Goal: Information Seeking & Learning: Learn about a topic

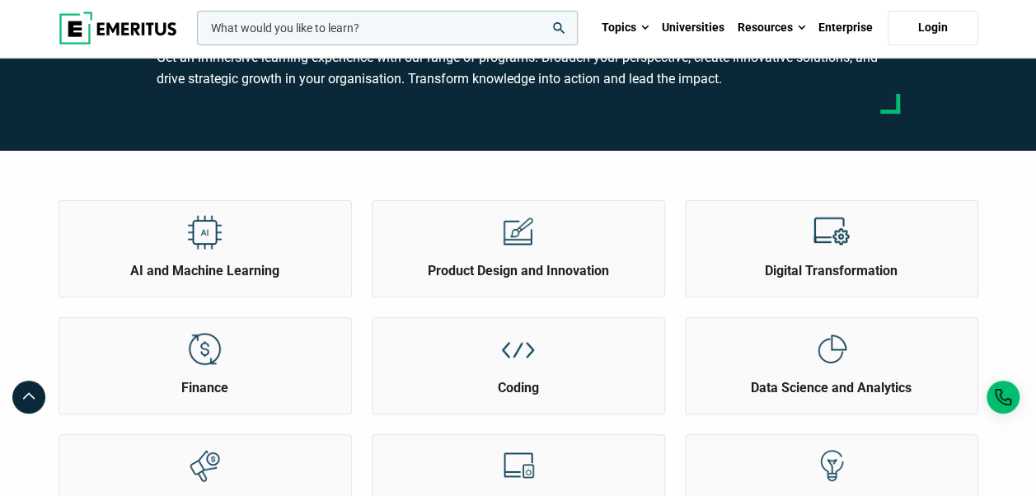
scroll to position [165, 0]
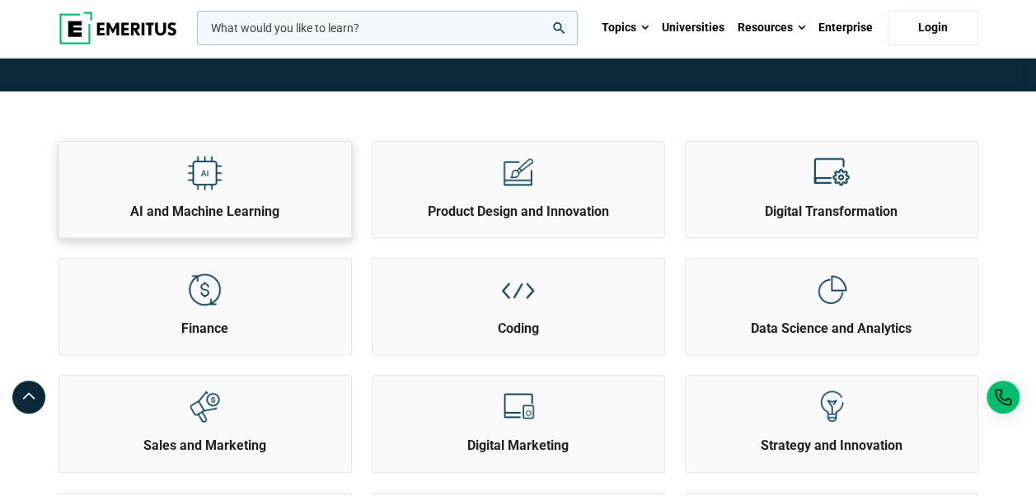
click at [232, 176] on div at bounding box center [205, 172] width 62 height 61
click at [529, 204] on h2 "Product Design and Innovation" at bounding box center [519, 212] width 284 height 18
click at [791, 203] on h2 "Digital Transformation" at bounding box center [832, 212] width 284 height 18
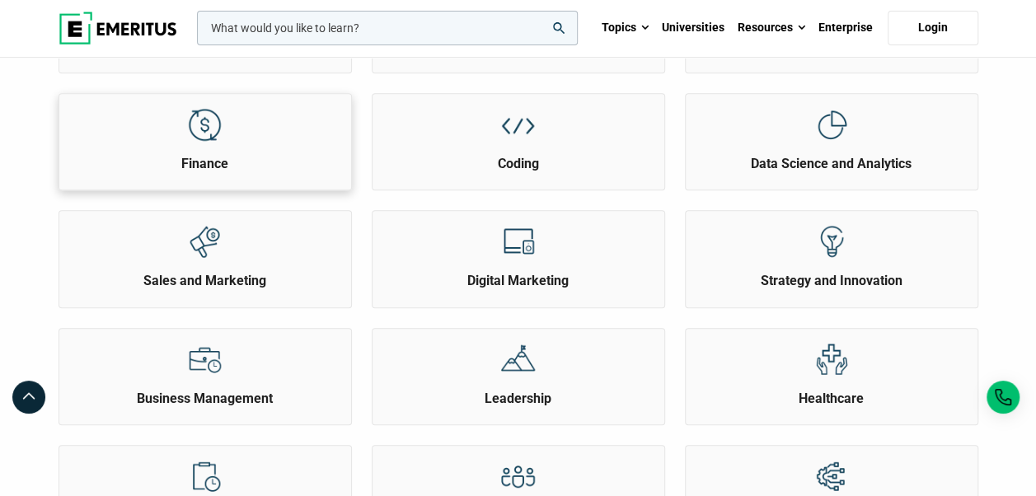
click at [213, 167] on h2 "Finance" at bounding box center [205, 164] width 284 height 18
click at [211, 163] on h2 "Finance" at bounding box center [205, 164] width 284 height 18
click at [540, 143] on div at bounding box center [518, 124] width 62 height 61
click at [542, 139] on div at bounding box center [518, 124] width 62 height 61
click at [811, 141] on div at bounding box center [831, 124] width 62 height 61
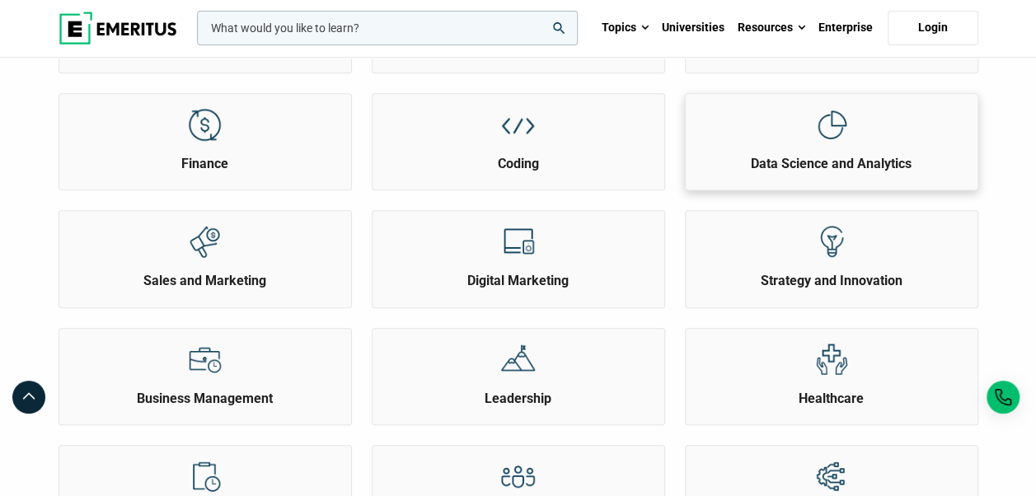
click at [811, 141] on div at bounding box center [831, 124] width 62 height 61
click at [213, 294] on div "Sales and Marketing" at bounding box center [205, 258] width 293 height 97
click at [226, 267] on div at bounding box center [205, 241] width 62 height 61
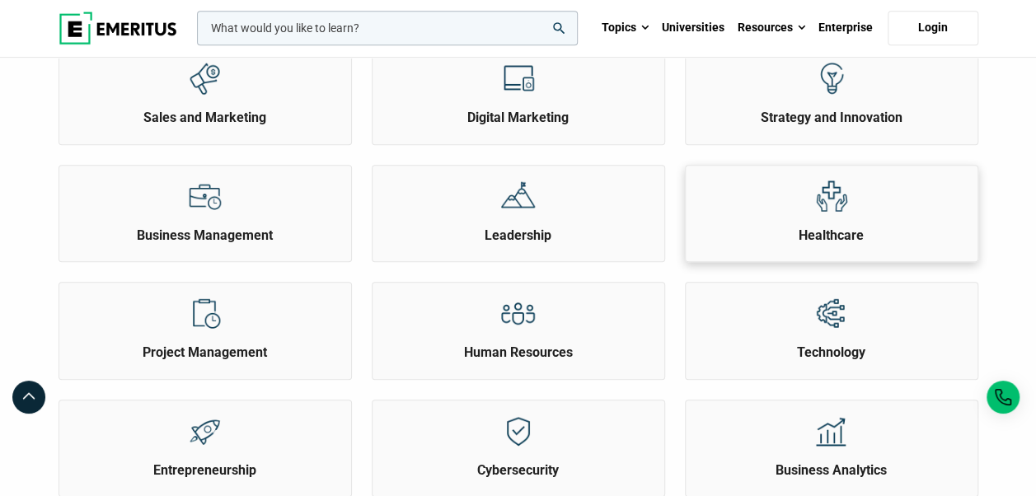
scroll to position [495, 0]
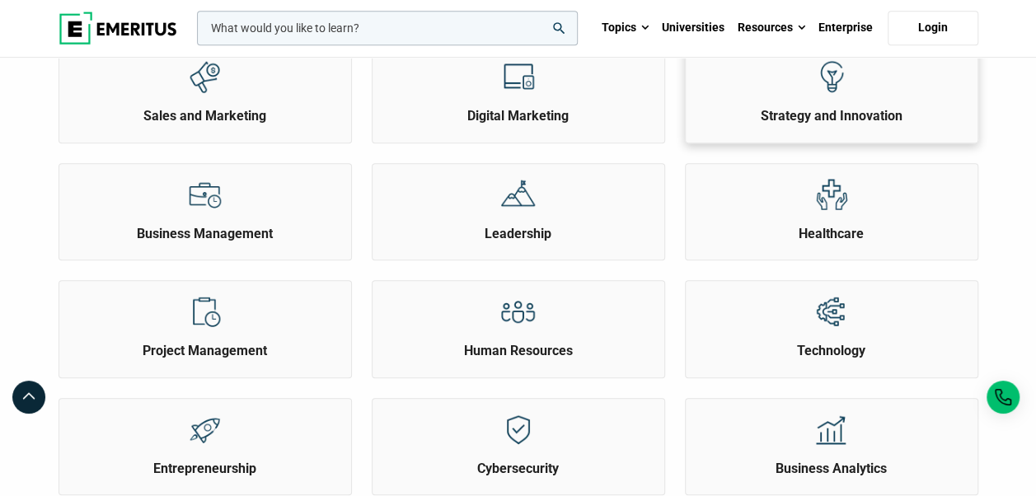
click at [827, 118] on h2 "Strategy and Innovation" at bounding box center [832, 116] width 284 height 18
click at [201, 216] on div at bounding box center [205, 194] width 62 height 61
click at [527, 225] on h2 "Leadership" at bounding box center [519, 234] width 284 height 18
click at [837, 227] on h2 "Healthcare" at bounding box center [832, 234] width 284 height 18
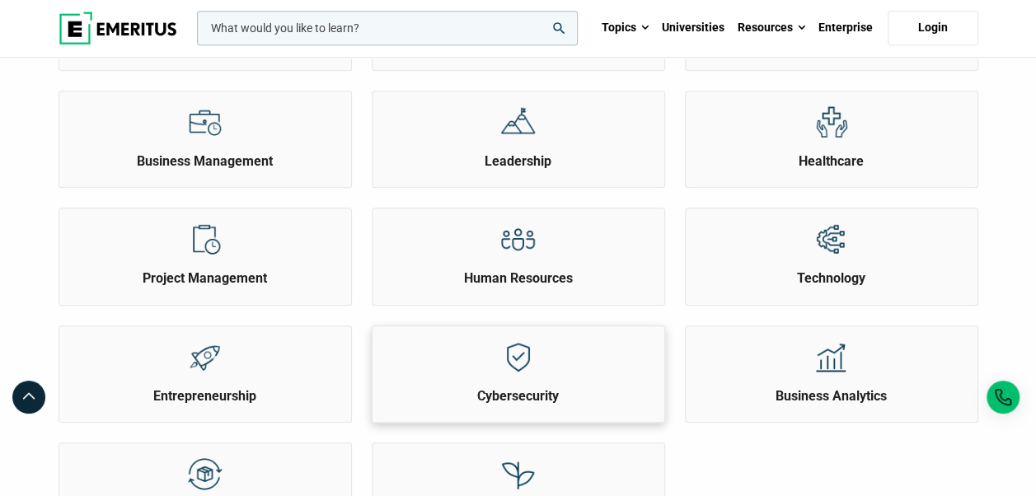
scroll to position [659, 0]
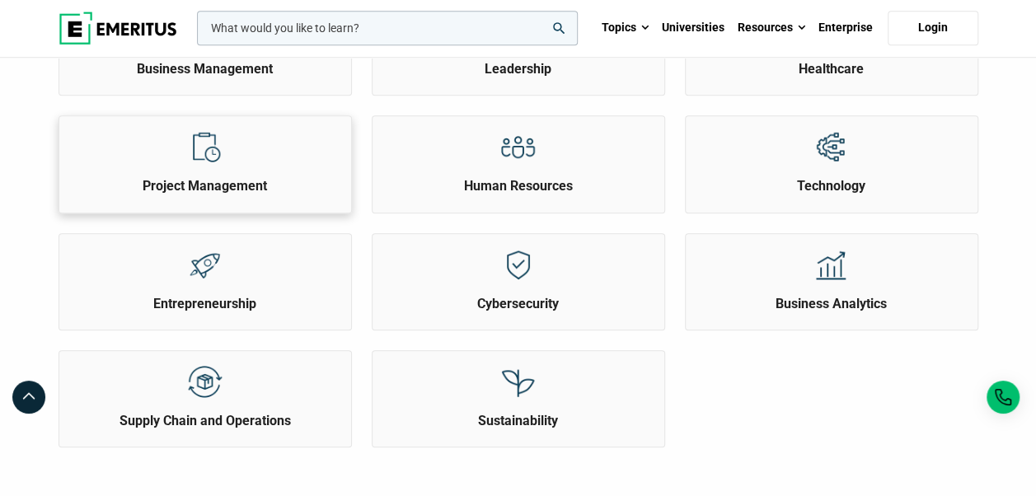
click at [203, 190] on h2 "Project Management" at bounding box center [205, 186] width 284 height 18
click at [531, 166] on div at bounding box center [518, 146] width 62 height 61
click at [840, 185] on h2 "Technology" at bounding box center [832, 186] width 284 height 18
click at [206, 300] on h2 "Entrepreneurship" at bounding box center [205, 304] width 284 height 18
click at [526, 284] on div at bounding box center [518, 264] width 62 height 61
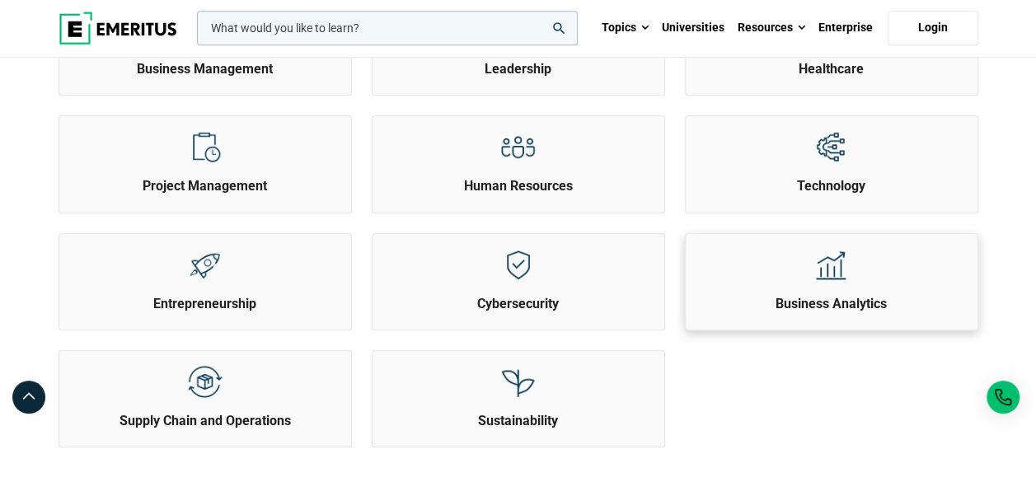
click at [823, 282] on div at bounding box center [831, 264] width 62 height 61
click at [182, 391] on div at bounding box center [205, 381] width 62 height 61
click at [497, 393] on div at bounding box center [518, 381] width 62 height 61
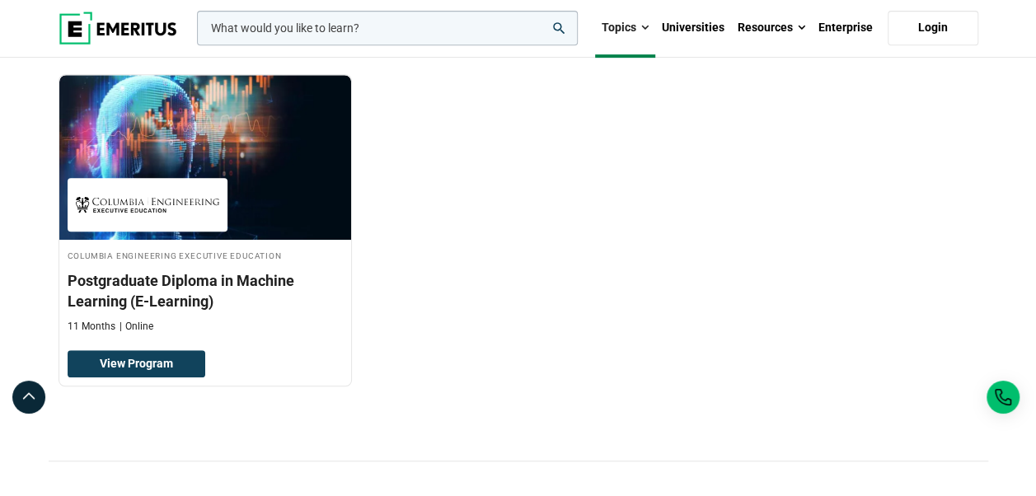
scroll to position [412, 0]
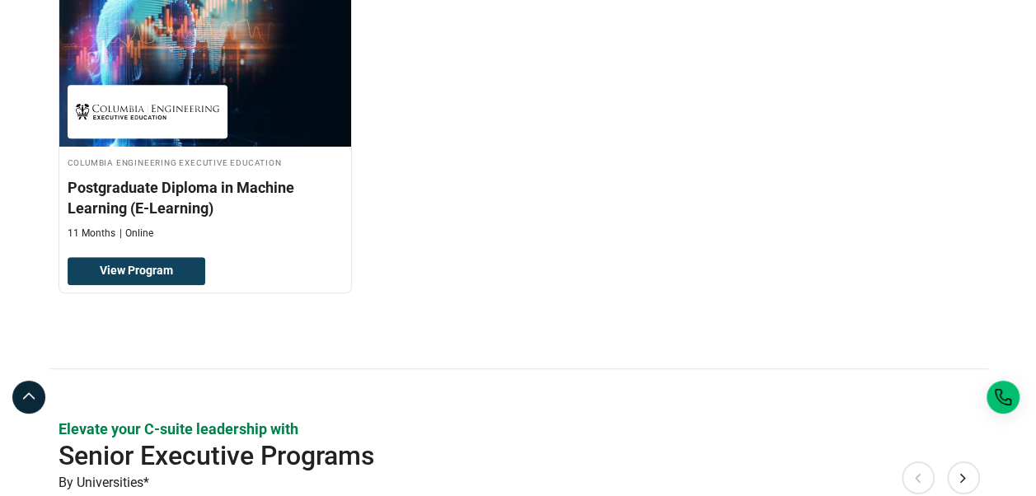
click at [620, 213] on div "Columbia Engineering Executive Education Postgraduate Diploma in Machine Learni…" at bounding box center [519, 150] width 940 height 338
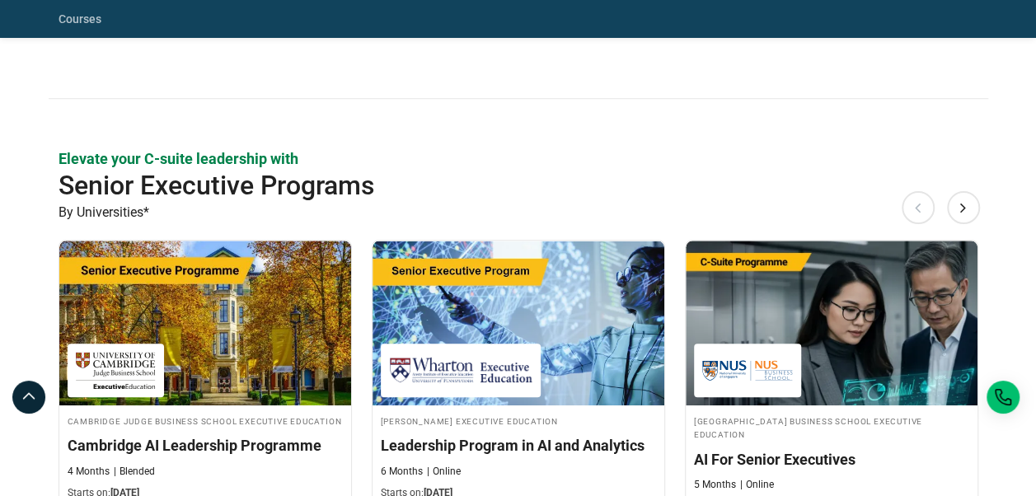
scroll to position [742, 0]
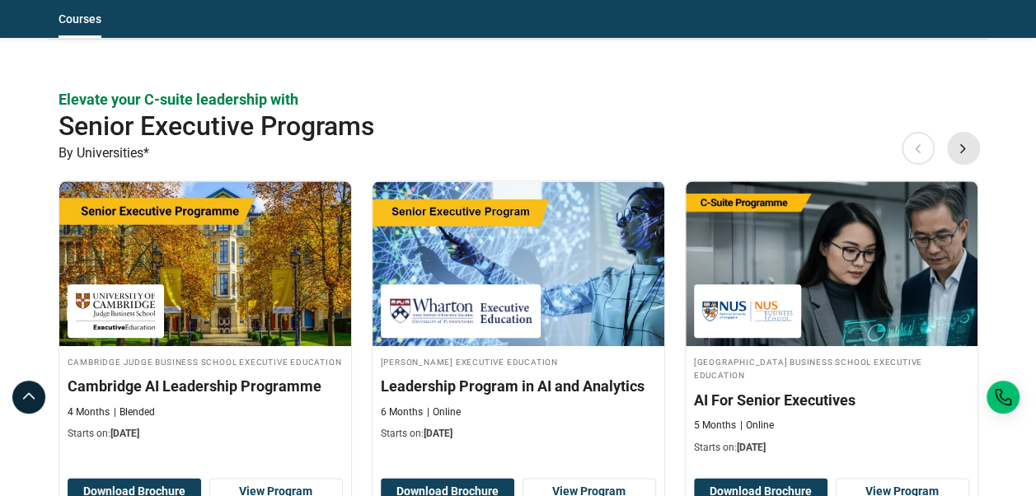
click at [961, 150] on button "Next" at bounding box center [963, 147] width 33 height 33
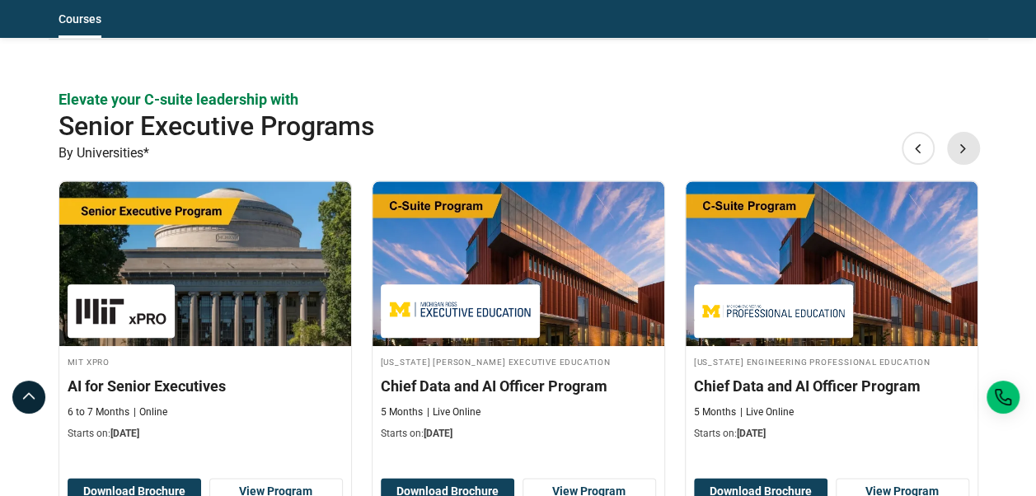
click at [961, 150] on button "Next" at bounding box center [963, 147] width 33 height 33
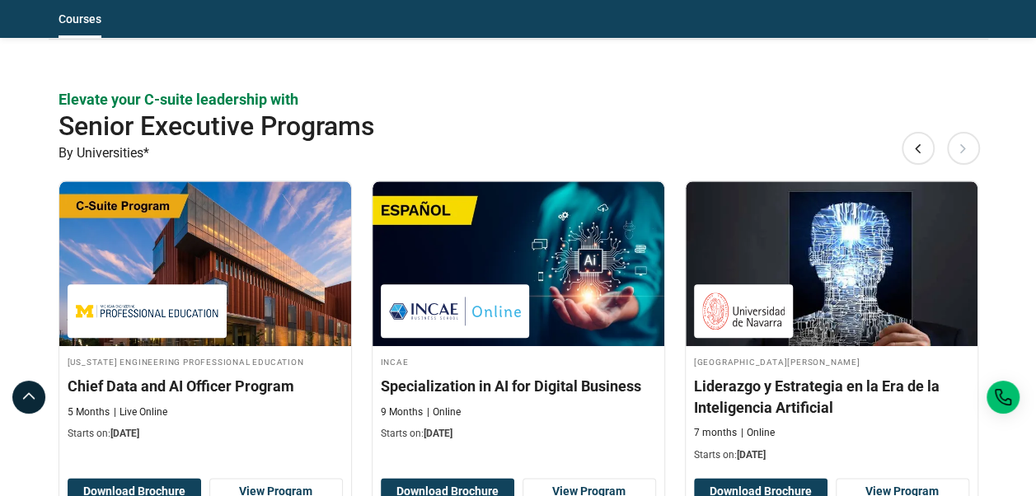
click at [961, 150] on button "Next" at bounding box center [963, 147] width 33 height 33
click at [909, 157] on button "Previous" at bounding box center [918, 147] width 33 height 33
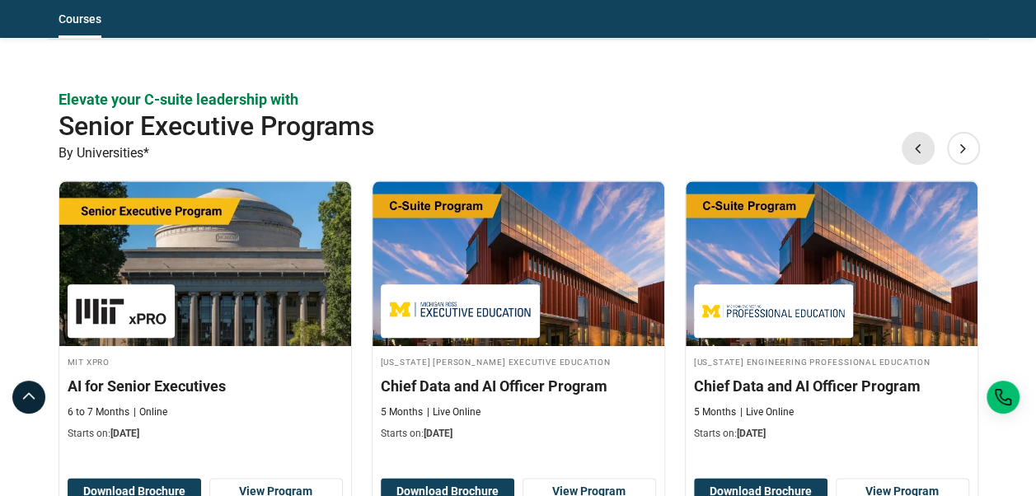
click at [916, 148] on button "Previous" at bounding box center [918, 147] width 33 height 33
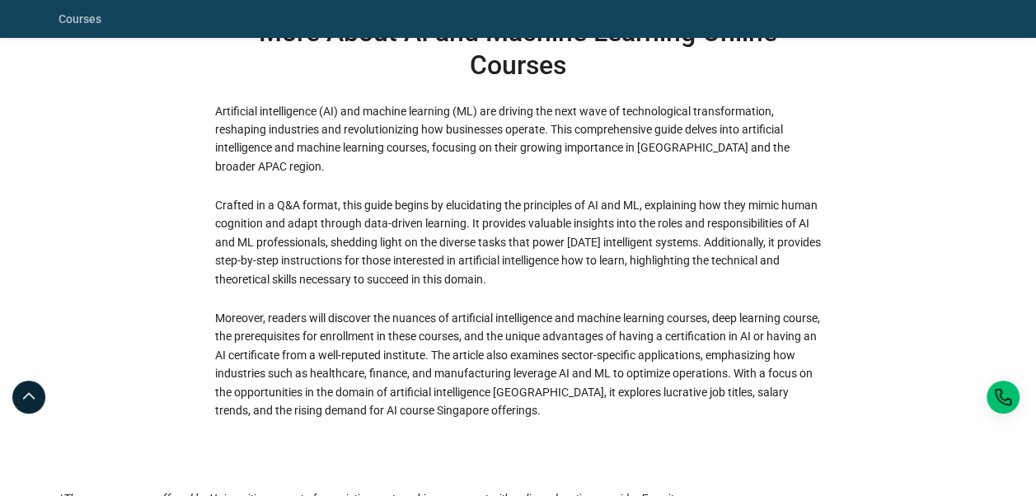
scroll to position [4780, 0]
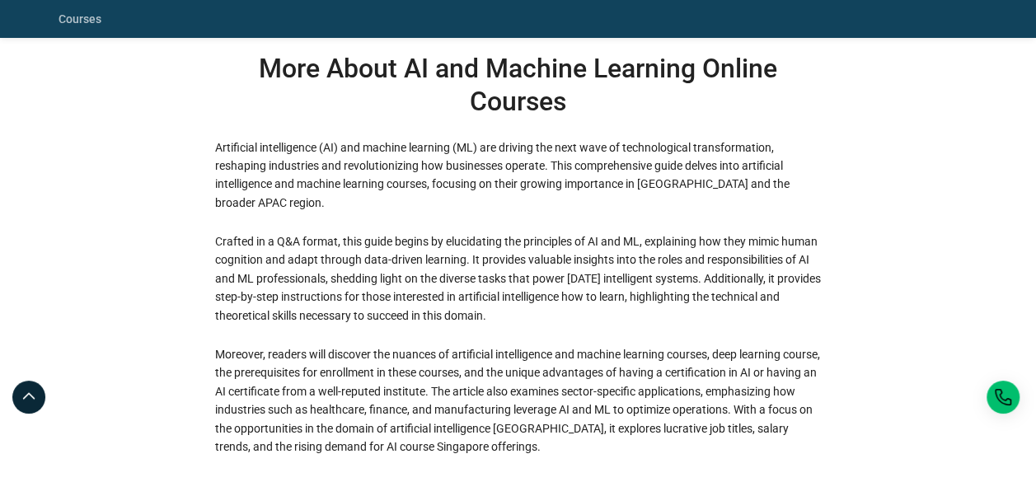
click at [818, 245] on p "Crafted in a Q&A format, this guide begins by elucidating the principles of AI …" at bounding box center [518, 278] width 607 height 92
click at [823, 234] on div "More About AI and Machine Learning Online Courses Artificial intelligence (AI) …" at bounding box center [518, 264] width 626 height 424
click at [218, 265] on p "Crafted in a Q&A format, this guide begins by elucidating the principles of AI …" at bounding box center [518, 278] width 607 height 92
click at [254, 262] on p "Crafted in a Q&A format, this guide begins by elucidating the principles of AI …" at bounding box center [518, 278] width 607 height 92
click at [308, 261] on p "Crafted in a Q&A format, this guide begins by elucidating the principles of AI …" at bounding box center [518, 278] width 607 height 92
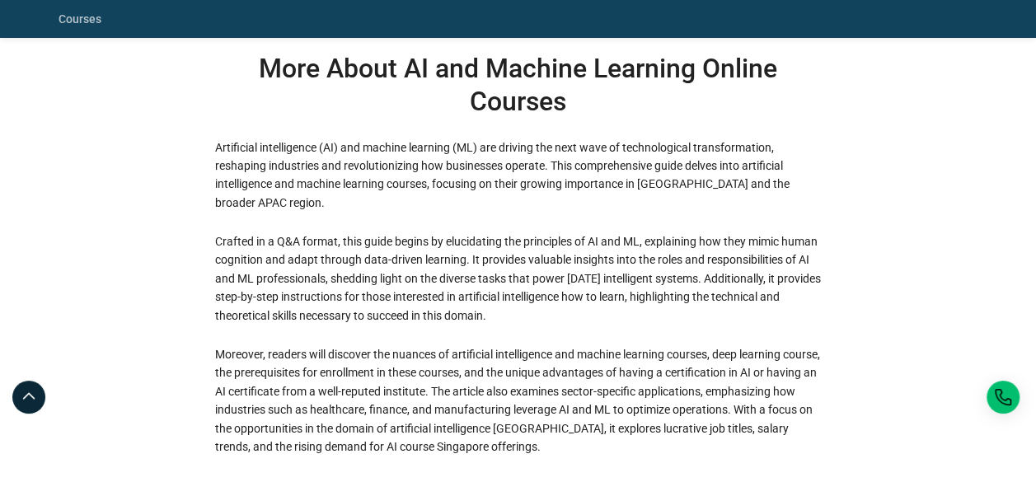
drag, startPoint x: 327, startPoint y: 263, endPoint x: 354, endPoint y: 267, distance: 27.5
click at [327, 264] on p "Crafted in a Q&A format, this guide begins by elucidating the principles of AI …" at bounding box center [518, 278] width 607 height 92
click at [366, 267] on p "Crafted in a Q&A format, this guide begins by elucidating the principles of AI …" at bounding box center [518, 278] width 607 height 92
click at [407, 267] on p "Crafted in a Q&A format, this guide begins by elucidating the principles of AI …" at bounding box center [518, 278] width 607 height 92
click at [435, 267] on p "Crafted in a Q&A format, this guide begins by elucidating the principles of AI …" at bounding box center [518, 278] width 607 height 92
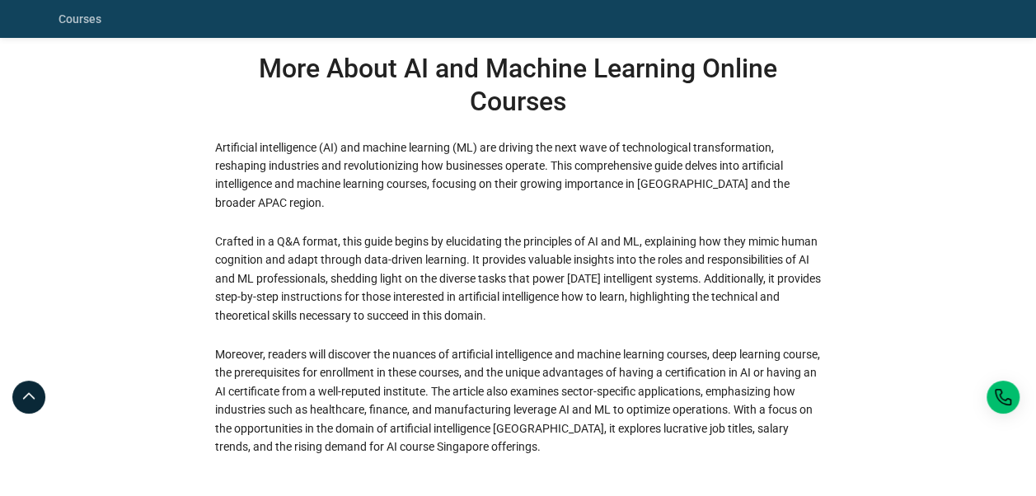
drag, startPoint x: 435, startPoint y: 267, endPoint x: 494, endPoint y: 264, distance: 58.6
click at [471, 265] on p "Crafted in a Q&A format, this guide begins by elucidating the principles of AI …" at bounding box center [518, 278] width 607 height 92
click at [497, 264] on p "Crafted in a Q&A format, this guide begins by elucidating the principles of AI …" at bounding box center [518, 278] width 607 height 92
drag, startPoint x: 529, startPoint y: 264, endPoint x: 584, endPoint y: 267, distance: 54.5
click at [529, 264] on p "Crafted in a Q&A format, this guide begins by elucidating the principles of AI …" at bounding box center [518, 278] width 607 height 92
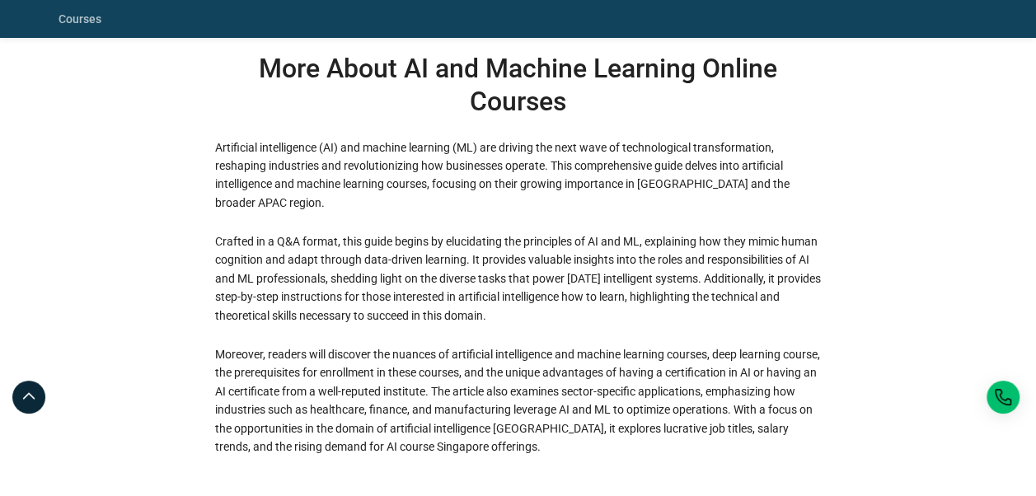
click at [584, 267] on p "Crafted in a Q&A format, this guide begins by elucidating the principles of AI …" at bounding box center [518, 278] width 607 height 92
click at [630, 265] on p "Crafted in a Q&A format, this guide begins by elucidating the principles of AI …" at bounding box center [518, 278] width 607 height 92
click at [696, 265] on p "Crafted in a Q&A format, this guide begins by elucidating the principles of AI …" at bounding box center [518, 278] width 607 height 92
click at [729, 265] on p "Crafted in a Q&A format, this guide begins by elucidating the principles of AI …" at bounding box center [518, 278] width 607 height 92
click at [818, 262] on p "Crafted in a Q&A format, this guide begins by elucidating the principles of AI …" at bounding box center [518, 278] width 607 height 92
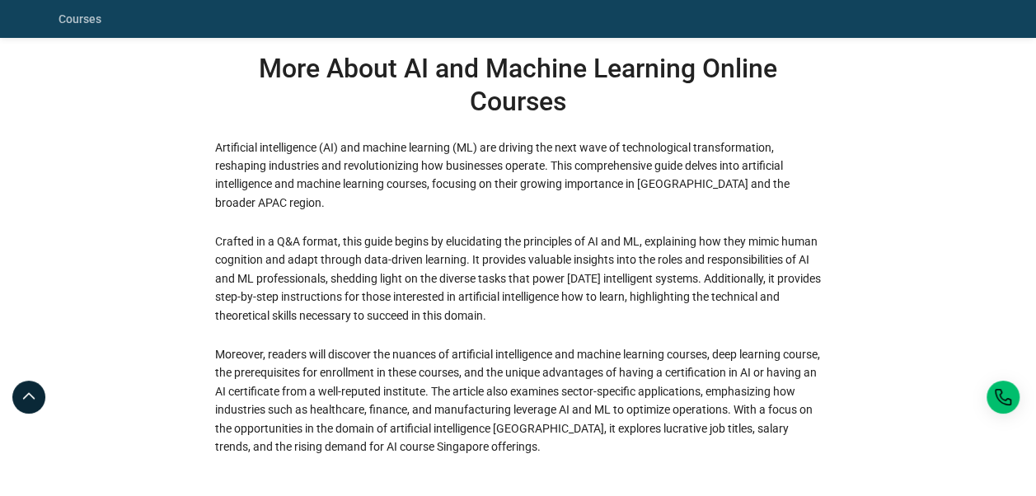
click at [862, 258] on div "More About AI and Machine Learning Online Courses Artificial intelligence (AI) …" at bounding box center [519, 264] width 940 height 424
drag, startPoint x: 223, startPoint y: 290, endPoint x: 284, endPoint y: 293, distance: 61.0
click at [224, 290] on p "Crafted in a Q&A format, this guide begins by elucidating the principles of AI …" at bounding box center [518, 278] width 607 height 92
click at [284, 293] on p "Crafted in a Q&A format, this guide begins by elucidating the principles of AI …" at bounding box center [518, 278] width 607 height 92
click at [316, 284] on p "Crafted in a Q&A format, this guide begins by elucidating the principles of AI …" at bounding box center [518, 278] width 607 height 92
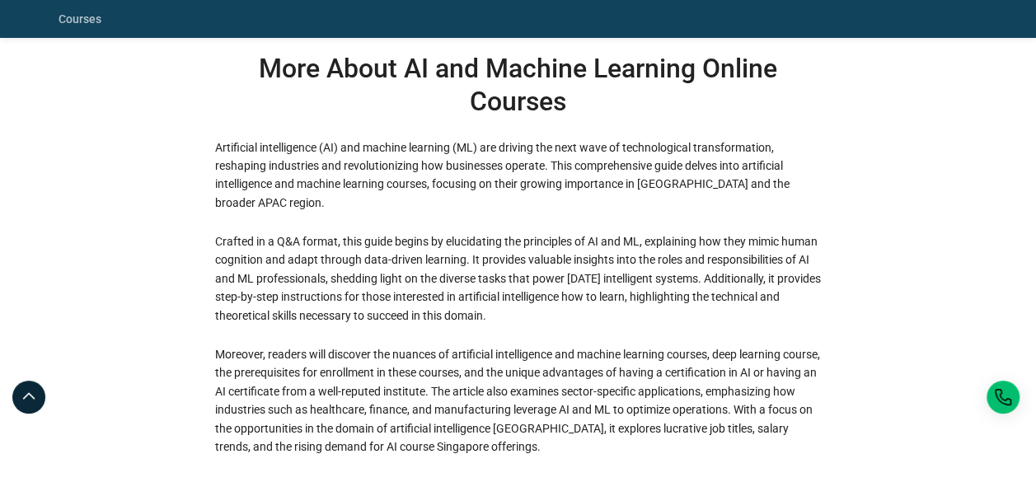
drag, startPoint x: 340, startPoint y: 281, endPoint x: 392, endPoint y: 282, distance: 52.8
click at [341, 281] on p "Crafted in a Q&A format, this guide begins by elucidating the principles of AI …" at bounding box center [518, 278] width 607 height 92
click at [392, 282] on p "Crafted in a Q&A format, this guide begins by elucidating the principles of AI …" at bounding box center [518, 278] width 607 height 92
click at [435, 283] on p "Crafted in a Q&A format, this guide begins by elucidating the principles of AI …" at bounding box center [518, 278] width 607 height 92
click at [438, 284] on p "Crafted in a Q&A format, this guide begins by elucidating the principles of AI …" at bounding box center [518, 278] width 607 height 92
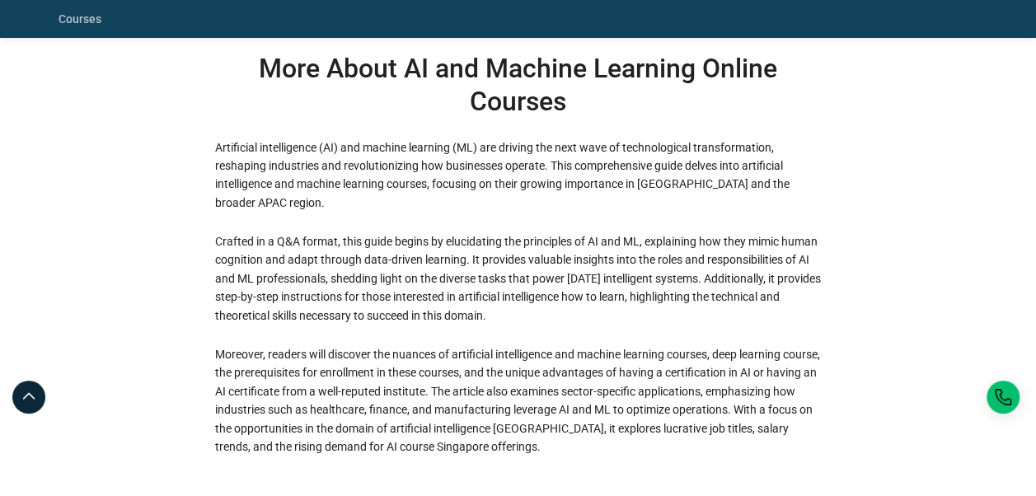
click at [457, 284] on p "Crafted in a Q&A format, this guide begins by elucidating the principles of AI …" at bounding box center [518, 278] width 607 height 92
click at [503, 284] on p "Crafted in a Q&A format, this guide begins by elucidating the principles of AI …" at bounding box center [518, 278] width 607 height 92
click at [551, 284] on p "Crafted in a Q&A format, this guide begins by elucidating the principles of AI …" at bounding box center [518, 278] width 607 height 92
click at [573, 284] on p "Crafted in a Q&A format, this guide begins by elucidating the principles of AI …" at bounding box center [518, 278] width 607 height 92
click at [593, 284] on p "Crafted in a Q&A format, this guide begins by elucidating the principles of AI …" at bounding box center [518, 278] width 607 height 92
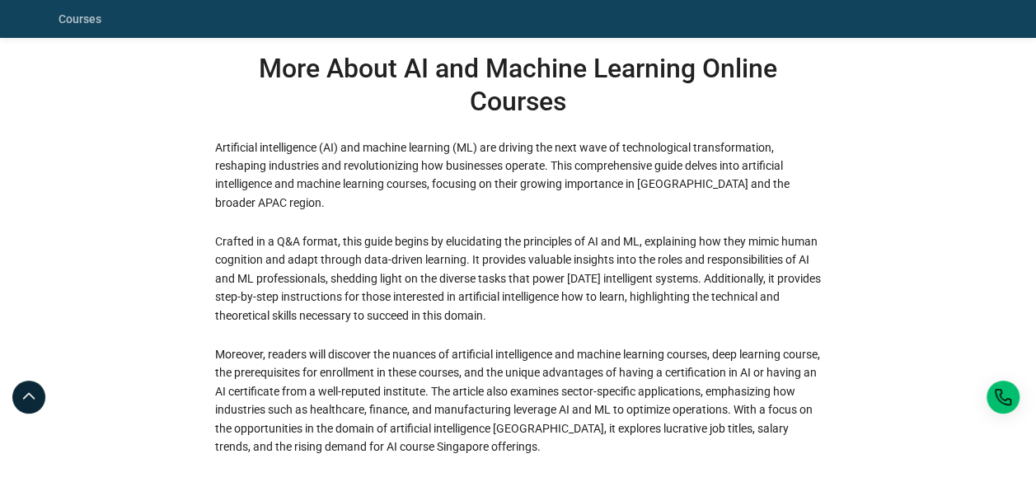
drag, startPoint x: 613, startPoint y: 284, endPoint x: 658, endPoint y: 285, distance: 44.5
click at [614, 284] on p "Crafted in a Q&A format, this guide begins by elucidating the principles of AI …" at bounding box center [518, 278] width 607 height 92
drag, startPoint x: 658, startPoint y: 285, endPoint x: 717, endPoint y: 284, distance: 59.4
click at [664, 285] on p "Crafted in a Q&A format, this guide begins by elucidating the principles of AI …" at bounding box center [518, 278] width 607 height 92
drag, startPoint x: 717, startPoint y: 284, endPoint x: 786, endPoint y: 284, distance: 69.2
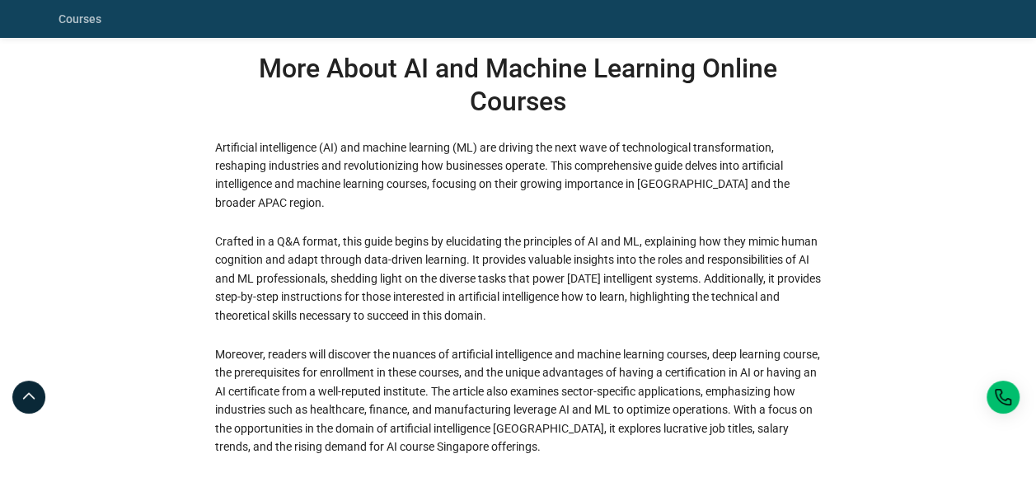
click at [718, 284] on p "Crafted in a Q&A format, this guide begins by elucidating the principles of AI …" at bounding box center [518, 278] width 607 height 92
click at [787, 284] on p "Crafted in a Q&A format, this guide begins by elucidating the principles of AI …" at bounding box center [518, 278] width 607 height 92
click at [855, 279] on div "More About AI and Machine Learning Online Courses Artificial intelligence (AI) …" at bounding box center [519, 264] width 940 height 424
drag, startPoint x: 211, startPoint y: 305, endPoint x: 282, endPoint y: 304, distance: 70.9
click at [213, 304] on div "More About AI and Machine Learning Online Courses Artificial intelligence (AI) …" at bounding box center [518, 264] width 626 height 424
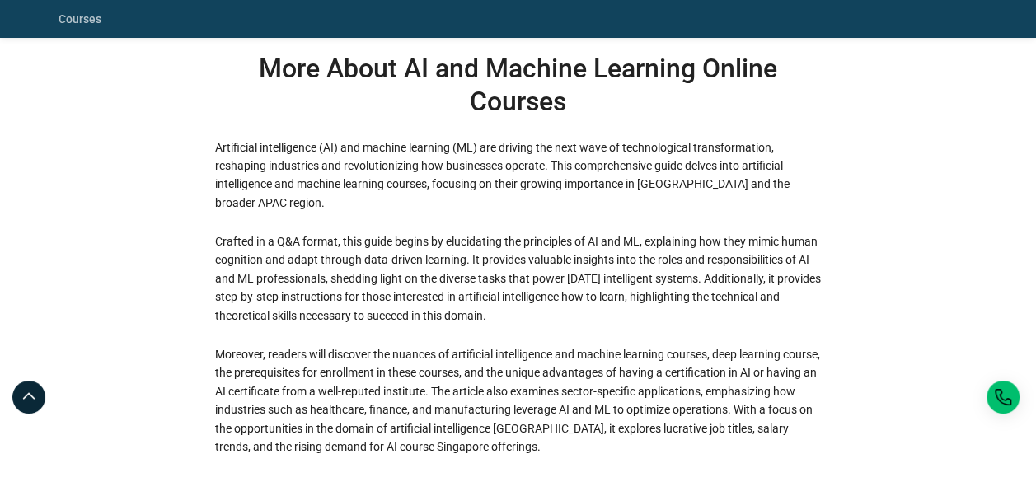
click at [291, 305] on p "Crafted in a Q&A format, this guide begins by elucidating the principles of AI …" at bounding box center [518, 278] width 607 height 92
click at [377, 288] on p "Crafted in a Q&A format, this guide begins by elucidating the principles of AI …" at bounding box center [518, 278] width 607 height 92
drag, startPoint x: 405, startPoint y: 296, endPoint x: 450, endPoint y: 300, distance: 45.5
click at [405, 295] on p "Crafted in a Q&A format, this guide begins by elucidating the principles of AI …" at bounding box center [518, 278] width 607 height 92
drag, startPoint x: 460, startPoint y: 300, endPoint x: 513, endPoint y: 302, distance: 52.8
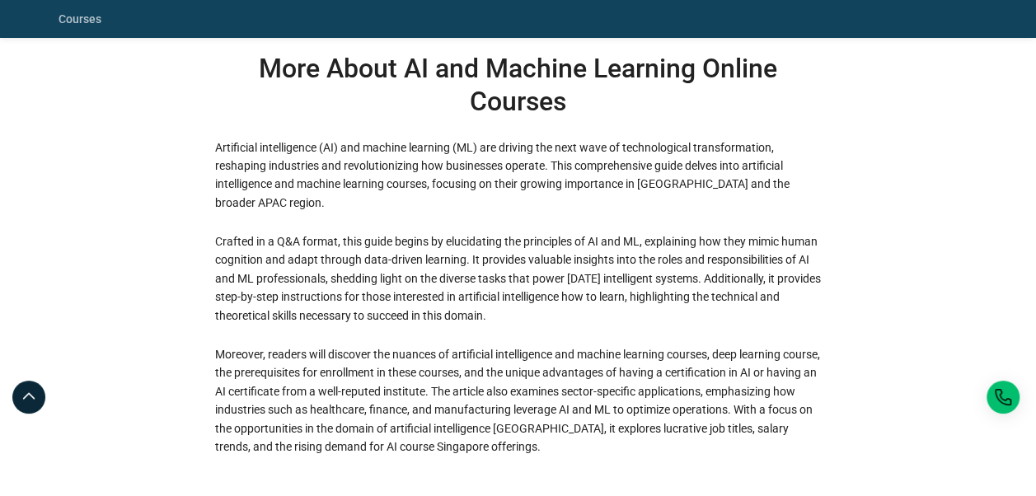
click at [461, 300] on p "Crafted in a Q&A format, this guide begins by elucidating the principles of AI …" at bounding box center [518, 278] width 607 height 92
click at [531, 302] on p "Crafted in a Q&A format, this guide begins by elucidating the principles of AI …" at bounding box center [518, 278] width 607 height 92
click at [612, 305] on p "Crafted in a Q&A format, this guide begins by elucidating the principles of AI …" at bounding box center [518, 278] width 607 height 92
drag, startPoint x: 659, startPoint y: 307, endPoint x: 729, endPoint y: 307, distance: 69.2
click at [660, 307] on p "Crafted in a Q&A format, this guide begins by elucidating the principles of AI …" at bounding box center [518, 278] width 607 height 92
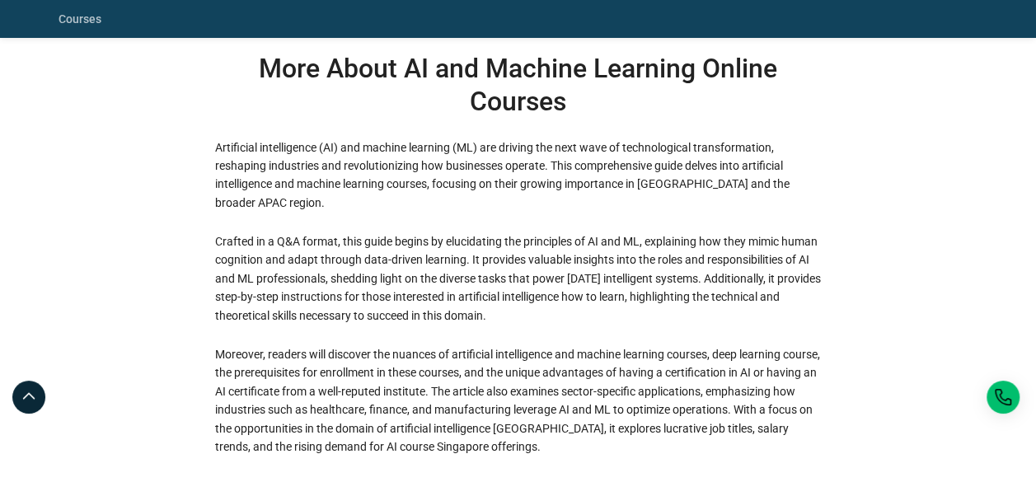
click at [729, 307] on p "Crafted in a Q&A format, this guide begins by elucidating the principles of AI …" at bounding box center [518, 278] width 607 height 92
click at [887, 295] on div "More About AI and Machine Learning Online Courses Artificial intelligence (AI) …" at bounding box center [519, 264] width 940 height 424
drag, startPoint x: 263, startPoint y: 326, endPoint x: 341, endPoint y: 320, distance: 78.6
click at [263, 326] on div "Artificial intelligence (AI) and machine learning (ML) are driving the next wav…" at bounding box center [518, 297] width 607 height 318
click at [347, 320] on p "Crafted in a Q&A format, this guide begins by elucidating the principles of AI …" at bounding box center [518, 278] width 607 height 92
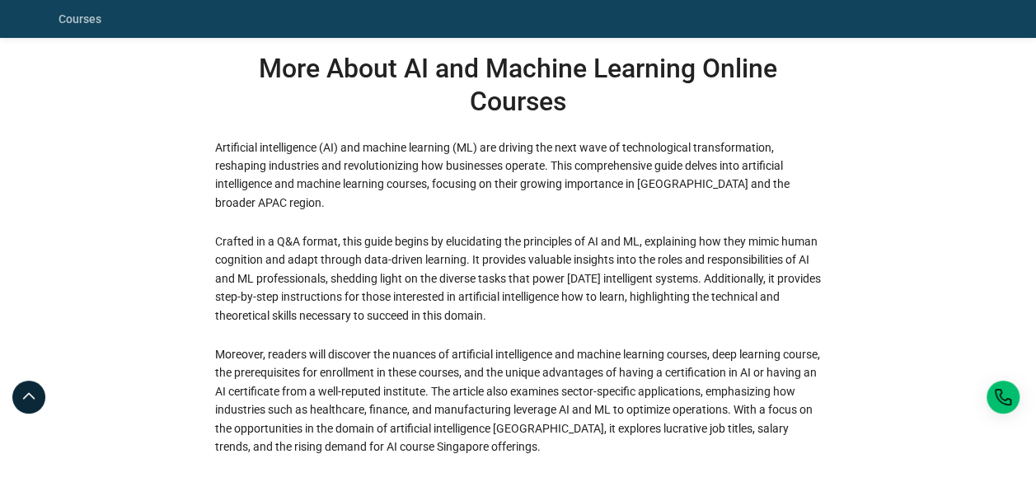
click at [426, 319] on p "Crafted in a Q&A format, this guide begins by elucidating the principles of AI …" at bounding box center [518, 278] width 607 height 92
drag, startPoint x: 426, startPoint y: 319, endPoint x: 509, endPoint y: 316, distance: 83.3
click at [509, 316] on p "Crafted in a Q&A format, this guide begins by elucidating the principles of AI …" at bounding box center [518, 278] width 607 height 92
drag, startPoint x: 509, startPoint y: 316, endPoint x: 609, endPoint y: 316, distance: 99.7
click at [609, 316] on p "Crafted in a Q&A format, this guide begins by elucidating the principles of AI …" at bounding box center [518, 278] width 607 height 92
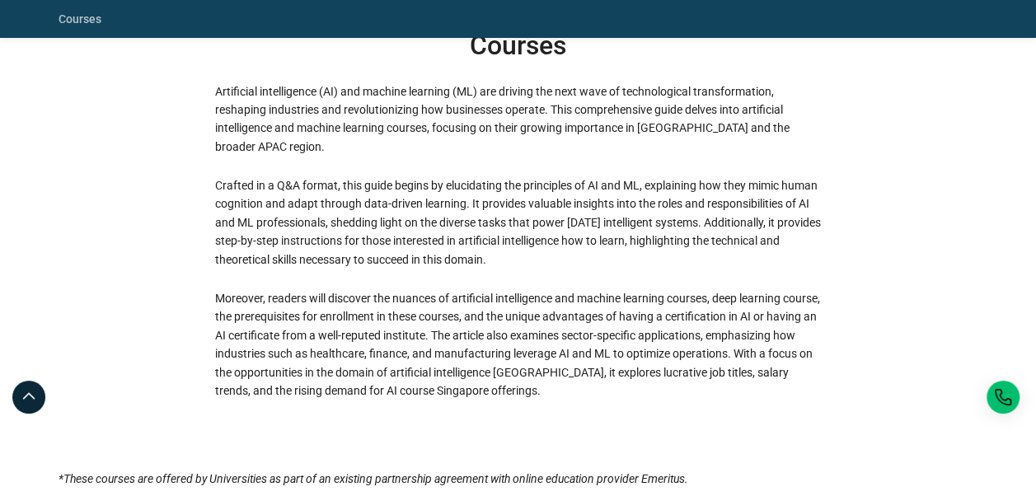
scroll to position [4863, 0]
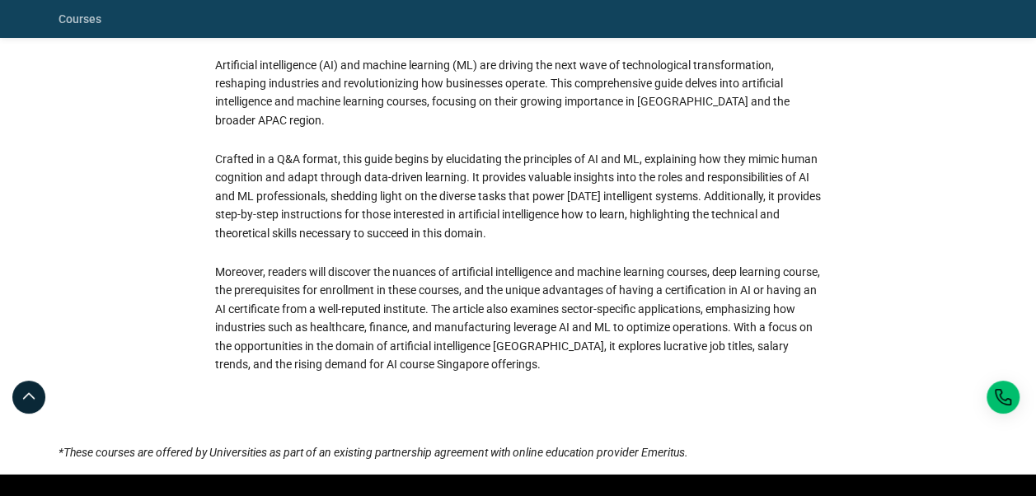
click at [241, 274] on p "Moreover, readers will discover the nuances of artificial intelligence and mach…" at bounding box center [518, 318] width 607 height 110
click at [295, 272] on p "Moreover, readers will discover the nuances of artificial intelligence and mach…" at bounding box center [518, 318] width 607 height 110
click at [355, 274] on p "Moreover, readers will discover the nuances of artificial intelligence and mach…" at bounding box center [518, 318] width 607 height 110
drag, startPoint x: 405, startPoint y: 274, endPoint x: 437, endPoint y: 276, distance: 32.2
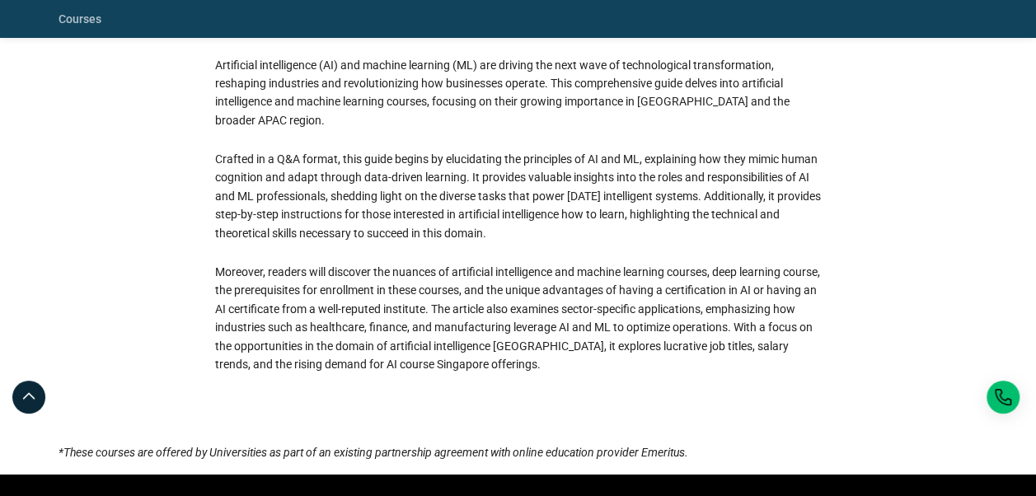
click at [405, 274] on p "Moreover, readers will discover the nuances of artificial intelligence and mach…" at bounding box center [518, 318] width 607 height 110
click at [460, 276] on p "Moreover, readers will discover the nuances of artificial intelligence and mach…" at bounding box center [518, 318] width 607 height 110
click at [485, 276] on p "Moreover, readers will discover the nuances of artificial intelligence and mach…" at bounding box center [518, 318] width 607 height 110
click at [522, 276] on p "Moreover, readers will discover the nuances of artificial intelligence and mach…" at bounding box center [518, 318] width 607 height 110
drag, startPoint x: 522, startPoint y: 276, endPoint x: 554, endPoint y: 277, distance: 32.2
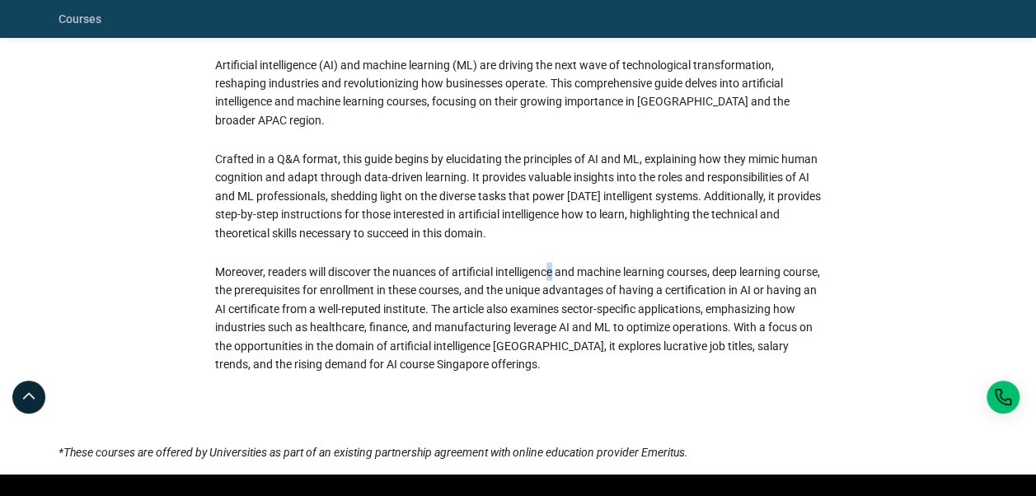
click at [554, 277] on p "Moreover, readers will discover the nuances of artificial intelligence and mach…" at bounding box center [518, 318] width 607 height 110
drag, startPoint x: 554, startPoint y: 277, endPoint x: 596, endPoint y: 277, distance: 42.0
click at [596, 277] on p "Moreover, readers will discover the nuances of artificial intelligence and mach…" at bounding box center [518, 318] width 607 height 110
drag, startPoint x: 596, startPoint y: 277, endPoint x: 689, endPoint y: 274, distance: 93.2
click at [654, 276] on p "Moreover, readers will discover the nuances of artificial intelligence and mach…" at bounding box center [518, 318] width 607 height 110
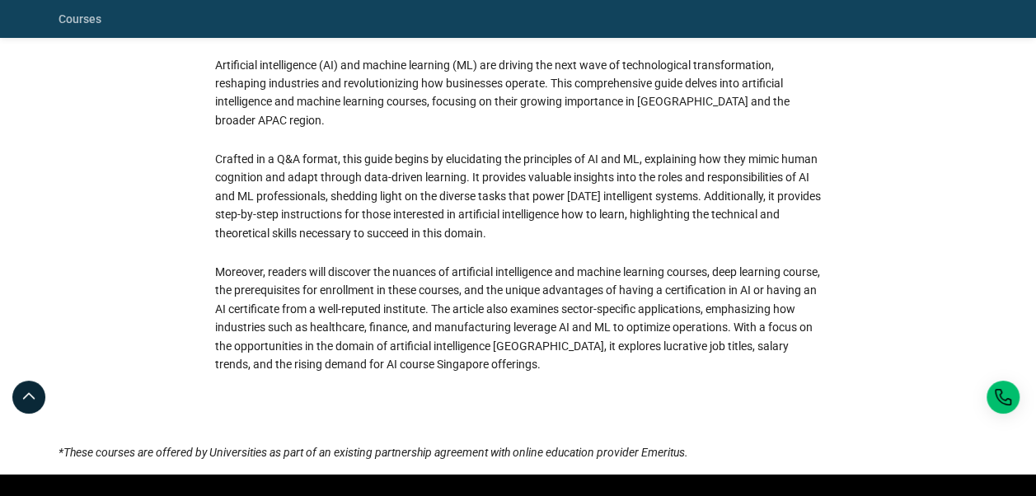
click at [697, 274] on p "Moreover, readers will discover the nuances of artificial intelligence and mach…" at bounding box center [518, 318] width 607 height 110
drag, startPoint x: 697, startPoint y: 274, endPoint x: 837, endPoint y: 274, distance: 140.1
click at [790, 274] on p "Moreover, readers will discover the nuances of artificial intelligence and mach…" at bounding box center [518, 318] width 607 height 110
click at [844, 274] on div "More About AI and Machine Learning Online Courses Artificial intelligence (AI) …" at bounding box center [519, 182] width 940 height 424
click at [223, 290] on p "Moreover, readers will discover the nuances of artificial intelligence and mach…" at bounding box center [518, 318] width 607 height 110
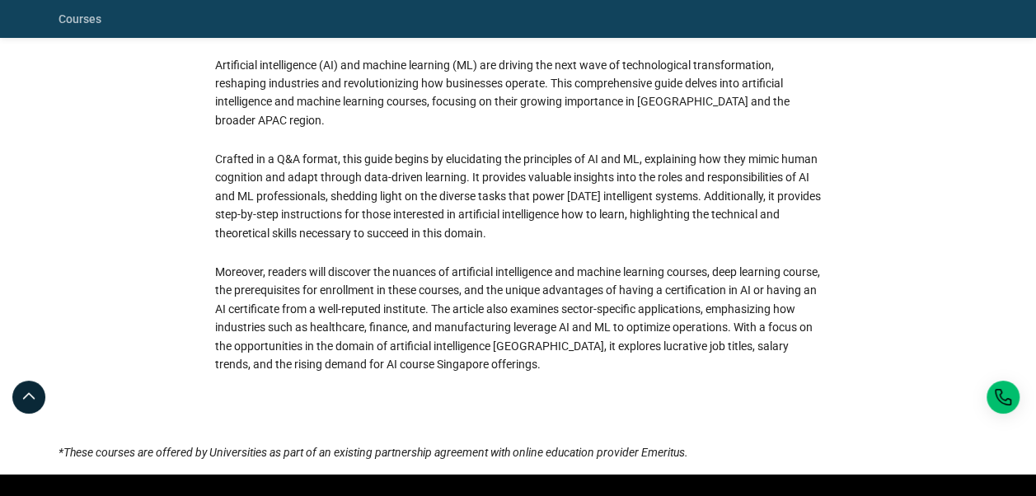
click at [241, 288] on p "Moreover, readers will discover the nuances of artificial intelligence and mach…" at bounding box center [518, 318] width 607 height 110
click at [272, 289] on p "Moreover, readers will discover the nuances of artificial intelligence and mach…" at bounding box center [518, 318] width 607 height 110
drag, startPoint x: 295, startPoint y: 289, endPoint x: 316, endPoint y: 290, distance: 20.6
click at [296, 289] on p "Moreover, readers will discover the nuances of artificial intelligence and mach…" at bounding box center [518, 318] width 607 height 110
click at [316, 290] on p "Moreover, readers will discover the nuances of artificial intelligence and mach…" at bounding box center [518, 318] width 607 height 110
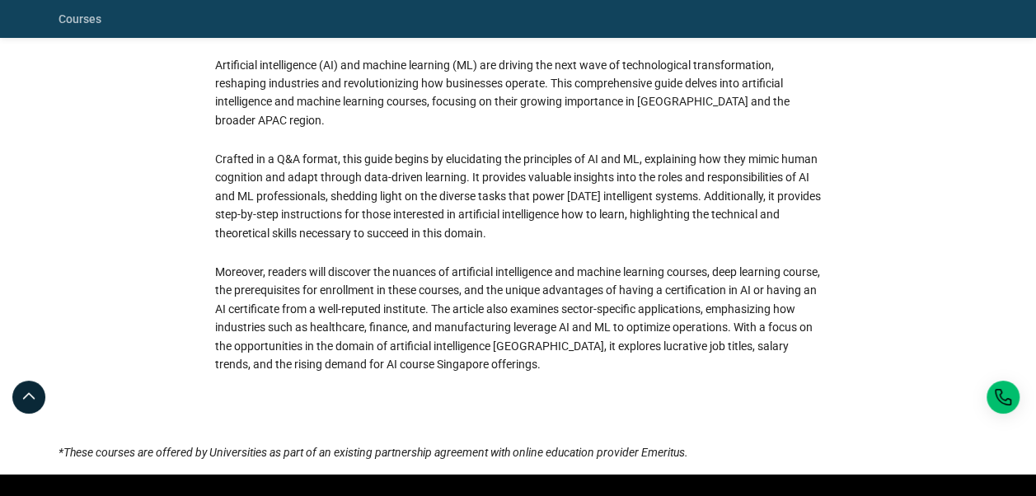
drag, startPoint x: 294, startPoint y: 297, endPoint x: 330, endPoint y: 295, distance: 35.5
click at [295, 297] on p "Moreover, readers will discover the nuances of artificial intelligence and mach…" at bounding box center [518, 318] width 607 height 110
drag, startPoint x: 330, startPoint y: 295, endPoint x: 374, endPoint y: 293, distance: 44.5
click at [330, 295] on p "Moreover, readers will discover the nuances of artificial intelligence and mach…" at bounding box center [518, 318] width 607 height 110
drag, startPoint x: 374, startPoint y: 293, endPoint x: 424, endPoint y: 293, distance: 49.5
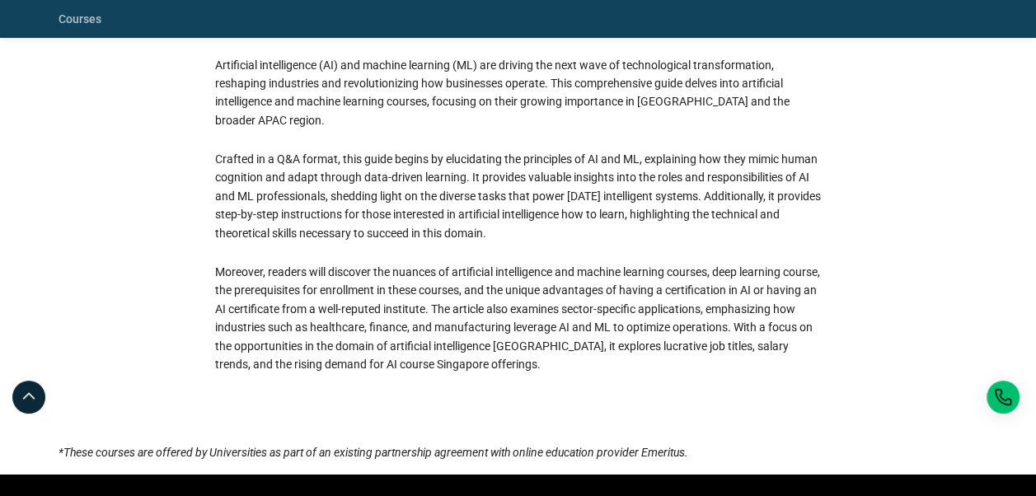
click at [375, 293] on p "Moreover, readers will discover the nuances of artificial intelligence and mach…" at bounding box center [518, 318] width 607 height 110
drag, startPoint x: 424, startPoint y: 293, endPoint x: 492, endPoint y: 293, distance: 68.4
click at [428, 293] on p "Moreover, readers will discover the nuances of artificial intelligence and mach…" at bounding box center [518, 318] width 607 height 110
click at [495, 293] on p "Moreover, readers will discover the nuances of artificial intelligence and mach…" at bounding box center [518, 318] width 607 height 110
drag, startPoint x: 495, startPoint y: 293, endPoint x: 553, endPoint y: 290, distance: 58.6
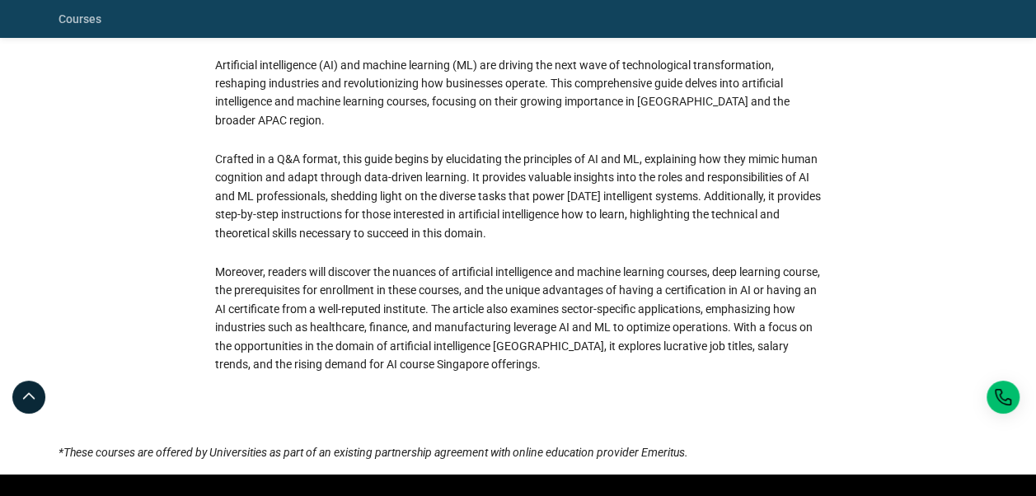
click at [553, 290] on p "Moreover, readers will discover the nuances of artificial intelligence and mach…" at bounding box center [518, 318] width 607 height 110
drag, startPoint x: 553, startPoint y: 290, endPoint x: 679, endPoint y: 286, distance: 126.2
click at [679, 286] on p "Moreover, readers will discover the nuances of artificial intelligence and mach…" at bounding box center [518, 318] width 607 height 110
drag, startPoint x: 679, startPoint y: 286, endPoint x: 766, endPoint y: 297, distance: 88.0
click at [766, 297] on p "Moreover, readers will discover the nuances of artificial intelligence and mach…" at bounding box center [518, 318] width 607 height 110
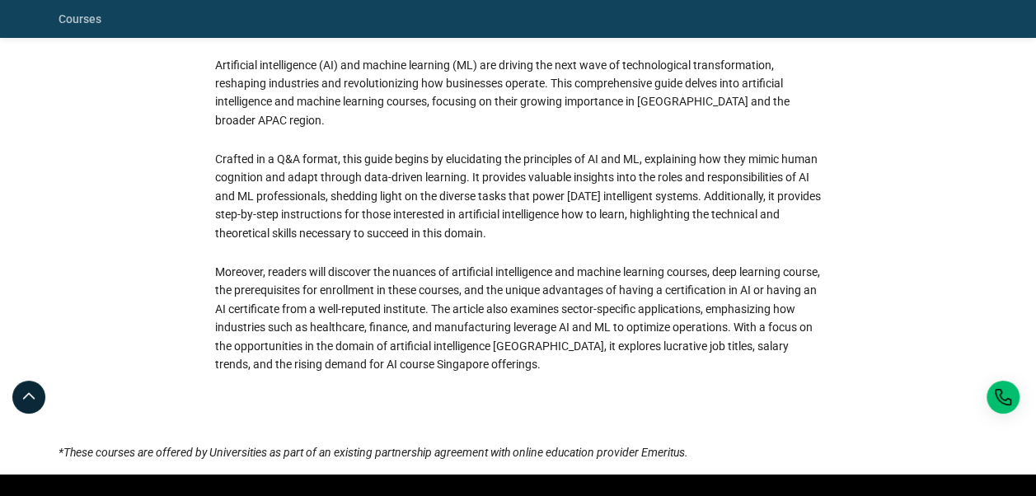
drag, startPoint x: 766, startPoint y: 297, endPoint x: 849, endPoint y: 301, distance: 82.5
click at [844, 302] on div "More About AI and Machine Learning Online Courses Artificial intelligence (AI) …" at bounding box center [519, 182] width 940 height 424
click at [851, 300] on div "More About AI and Machine Learning Online Courses Artificial intelligence (AI) …" at bounding box center [519, 182] width 940 height 424
drag, startPoint x: 214, startPoint y: 325, endPoint x: 235, endPoint y: 320, distance: 21.2
click at [216, 324] on p "Moreover, readers will discover the nuances of artificial intelligence and mach…" at bounding box center [518, 318] width 607 height 110
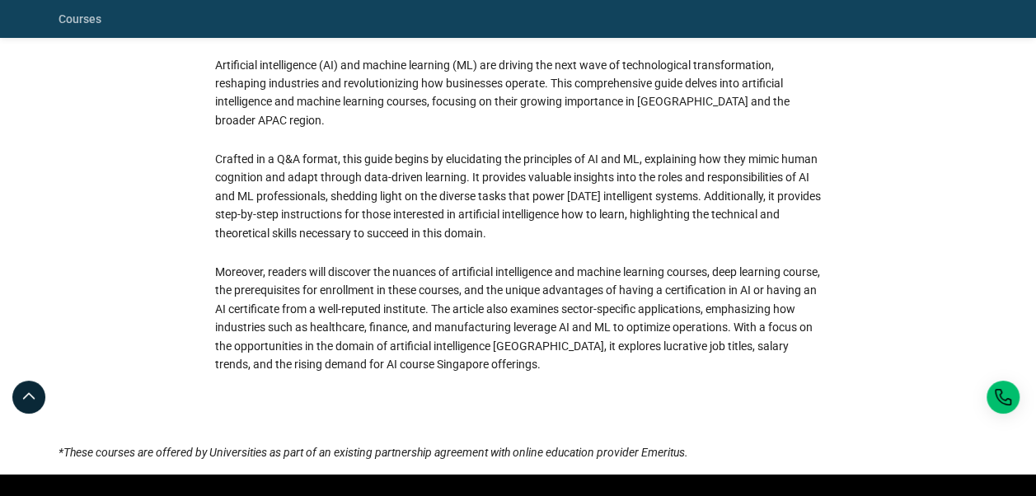
drag
click at [265, 318] on p "Moreover, readers will discover the nuances of artificial intelligence and mach…" at bounding box center [518, 318] width 607 height 110
click at [323, 318] on p "Moreover, readers will discover the nuances of artificial intelligence and mach…" at bounding box center [518, 318] width 607 height 110
click at [384, 314] on p "Moreover, readers will discover the nuances of artificial intelligence and mach…" at bounding box center [518, 318] width 607 height 110
click at [429, 312] on p "Moreover, readers will discover the nuances of artificial intelligence and mach…" at bounding box center [518, 318] width 607 height 110
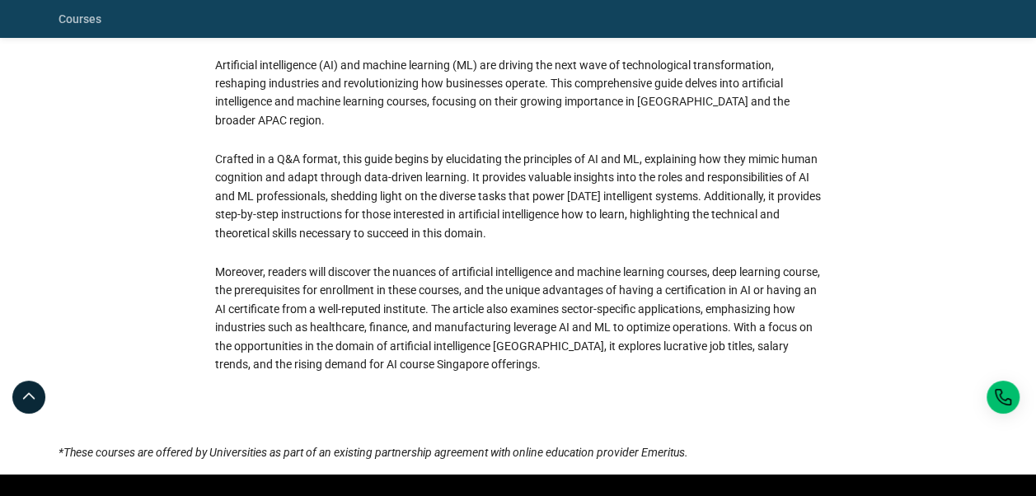
click at [479, 312] on p "Moreover, readers will discover the nuances of artificial intelligence and mach…" at bounding box center [518, 318] width 607 height 110
click at [538, 315] on p "Moreover, readers will discover the nuances of artificial intelligence and mach…" at bounding box center [518, 318] width 607 height 110
click at [574, 316] on p "Moreover, readers will discover the nuances of artificial intelligence and mach…" at bounding box center [518, 318] width 607 height 110
click at [610, 316] on p "Moreover, readers will discover the nuances of artificial intelligence and mach…" at bounding box center [518, 318] width 607 height 110
click at [692, 316] on p "Moreover, readers will discover the nuances of artificial intelligence and mach…" at bounding box center [518, 318] width 607 height 110
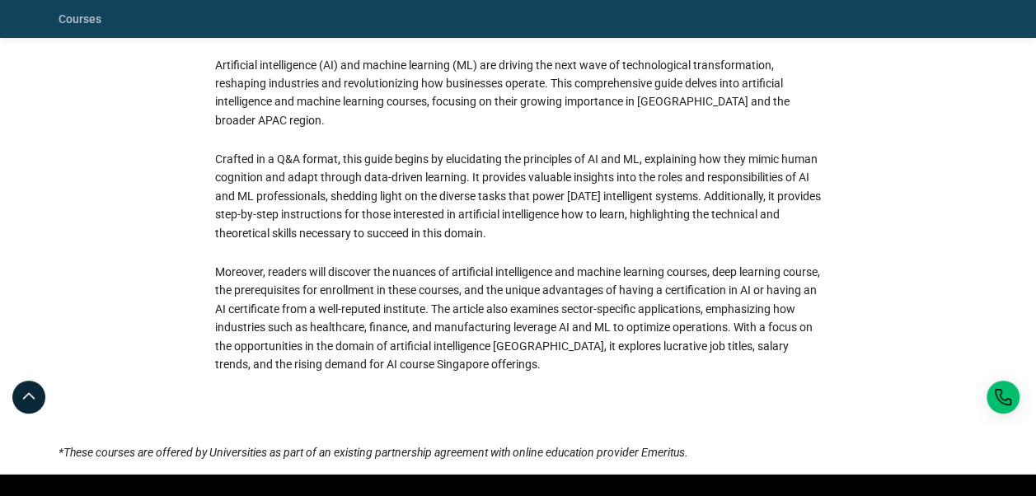
click at [759, 315] on p "Moreover, readers will discover the nuances of artificial intelligence and mach…" at bounding box center [518, 318] width 607 height 110
click at [822, 310] on div "More About AI and Machine Learning Online Courses Artificial intelligence (AI) …" at bounding box center [518, 182] width 626 height 424
click at [255, 347] on p "Moreover, readers will discover the nuances of artificial intelligence and mach…" at bounding box center [518, 318] width 607 height 110
click at [867, 332] on div "More About AI and Machine Learning Online Courses Artificial intelligence (AI) …" at bounding box center [519, 182] width 940 height 424
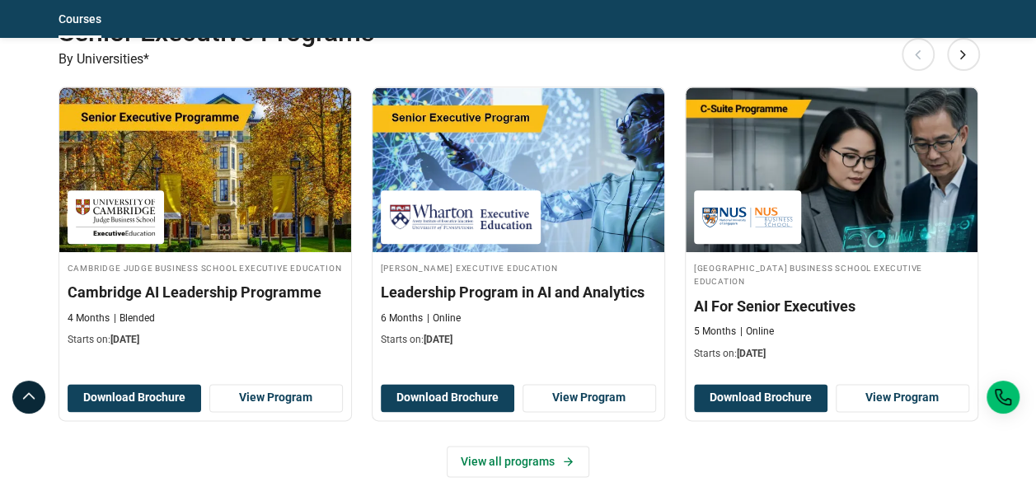
scroll to position [687, 0]
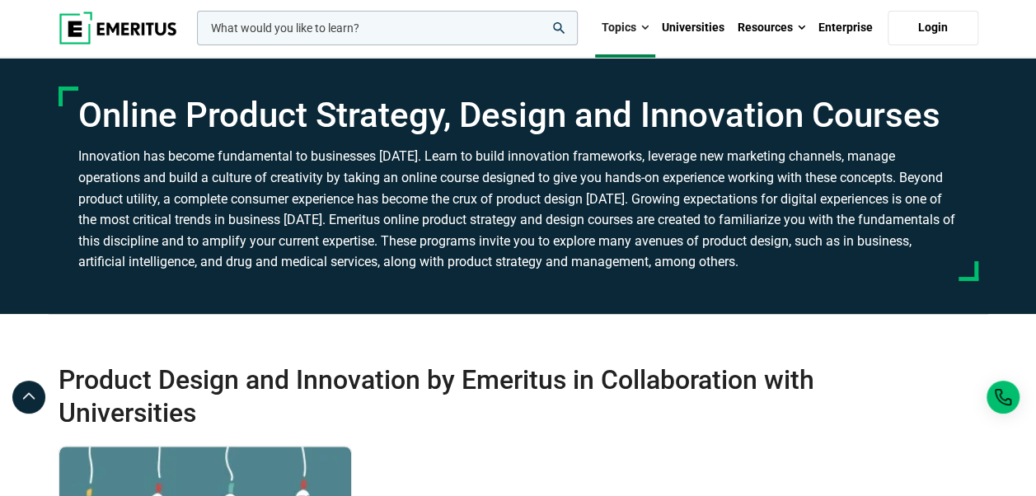
scroll to position [82, 0]
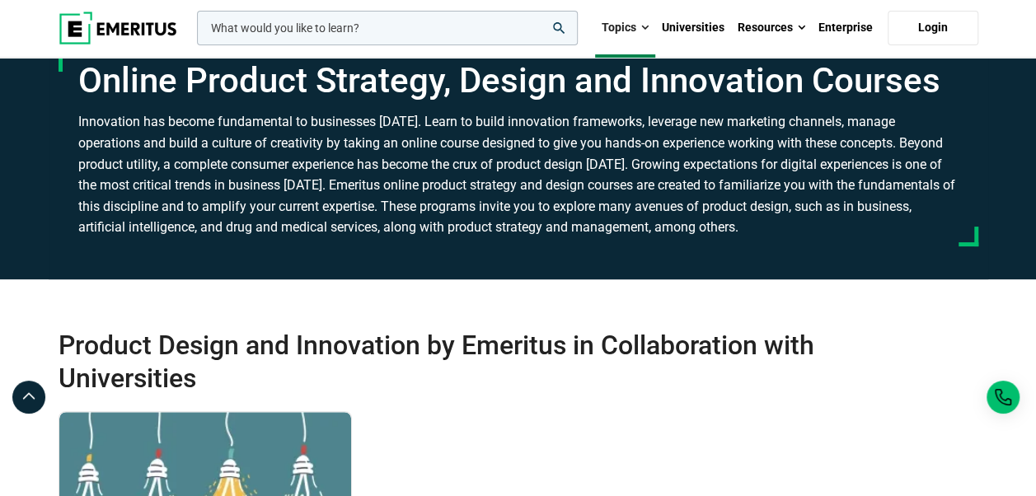
click at [204, 190] on h3 "Innovation has become fundamental to businesses [DATE]. Learn to build innovati…" at bounding box center [518, 174] width 880 height 127
drag, startPoint x: 239, startPoint y: 190, endPoint x: 251, endPoint y: 190, distance: 12.4
click at [240, 190] on h3 "Innovation has become fundamental to businesses [DATE]. Learn to build innovati…" at bounding box center [518, 174] width 880 height 127
click at [294, 191] on h3 "Innovation has become fundamental to businesses [DATE]. Learn to build innovati…" at bounding box center [518, 174] width 880 height 127
click at [325, 193] on h3 "Innovation has become fundamental to businesses [DATE]. Learn to build innovati…" at bounding box center [518, 174] width 880 height 127
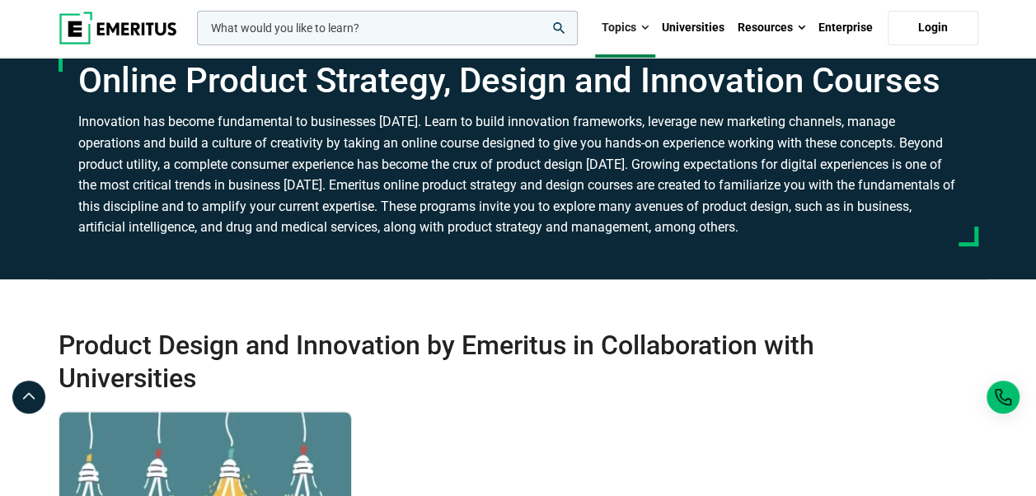
click at [345, 195] on h3 "Innovation has become fundamental to businesses [DATE]. Learn to build innovati…" at bounding box center [518, 174] width 880 height 127
click at [392, 196] on h3 "Innovation has become fundamental to businesses [DATE]. Learn to build innovati…" at bounding box center [518, 174] width 880 height 127
click at [442, 198] on h3 "Innovation has become fundamental to businesses [DATE]. Learn to build innovati…" at bounding box center [518, 174] width 880 height 127
click at [468, 198] on h3 "Innovation has become fundamental to businesses [DATE]. Learn to build innovati…" at bounding box center [518, 174] width 880 height 127
click at [534, 199] on h3 "Innovation has become fundamental to businesses [DATE]. Learn to build innovati…" at bounding box center [518, 174] width 880 height 127
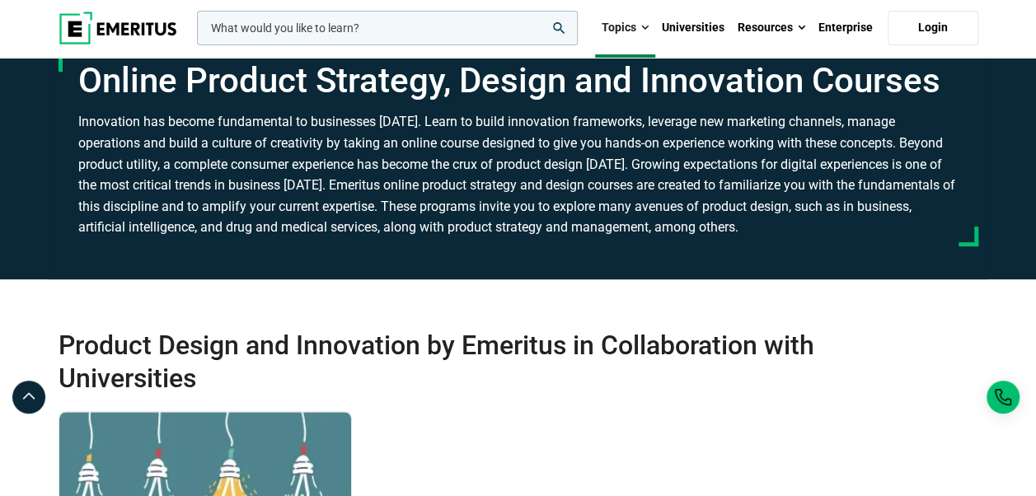
click at [564, 199] on h3 "Innovation has become fundamental to businesses [DATE]. Learn to build innovati…" at bounding box center [518, 174] width 880 height 127
drag, startPoint x: 579, startPoint y: 199, endPoint x: 618, endPoint y: 200, distance: 39.6
click at [579, 199] on h3 "Innovation has become fundamental to businesses [DATE]. Learn to build innovati…" at bounding box center [518, 174] width 880 height 127
click at [618, 200] on h3 "Innovation has become fundamental to businesses [DATE]. Learn to build innovati…" at bounding box center [518, 174] width 880 height 127
click at [656, 201] on h3 "Innovation has become fundamental to businesses [DATE]. Learn to build innovati…" at bounding box center [518, 174] width 880 height 127
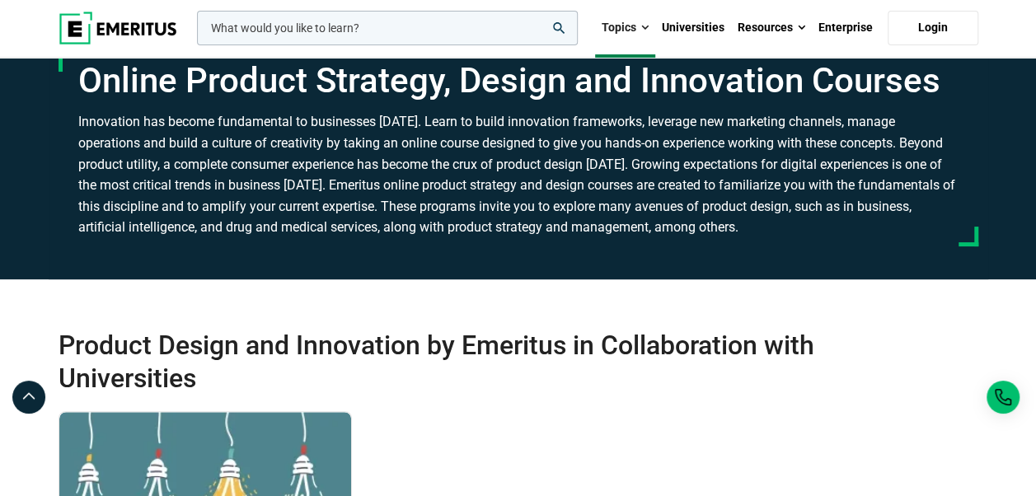
click at [691, 201] on h3 "Innovation has become fundamental to businesses [DATE]. Learn to build innovati…" at bounding box center [518, 174] width 880 height 127
click at [732, 201] on h3 "Innovation has become fundamental to businesses [DATE]. Learn to build innovati…" at bounding box center [518, 174] width 880 height 127
drag, startPoint x: 732, startPoint y: 201, endPoint x: 763, endPoint y: 202, distance: 31.3
click at [763, 202] on h3 "Innovation has become fundamental to businesses [DATE]. Learn to build innovati…" at bounding box center [518, 174] width 880 height 127
drag, startPoint x: 763, startPoint y: 202, endPoint x: 817, endPoint y: 202, distance: 53.6
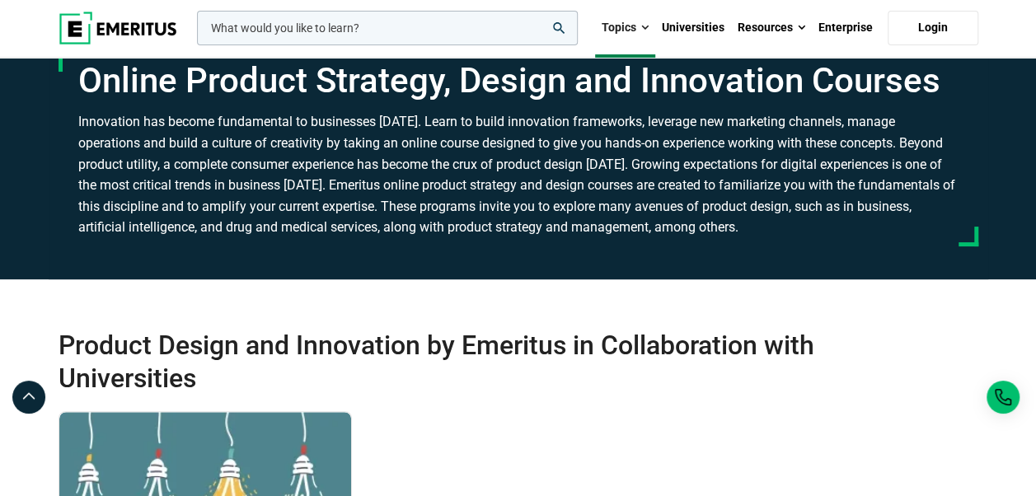
click at [795, 202] on h3 "Innovation has become fundamental to businesses [DATE]. Learn to build innovati…" at bounding box center [518, 174] width 880 height 127
click at [864, 199] on h3 "Innovation has become fundamental to businesses [DATE]. Learn to build innovati…" at bounding box center [518, 174] width 880 height 127
drag, startPoint x: 864, startPoint y: 199, endPoint x: 917, endPoint y: 199, distance: 53.6
click at [917, 199] on h3 "Innovation has become fundamental to businesses [DATE]. Learn to build innovati…" at bounding box center [518, 174] width 880 height 127
click at [951, 195] on h3 "Innovation has become fundamental to businesses [DATE]. Learn to build innovati…" at bounding box center [518, 174] width 880 height 127
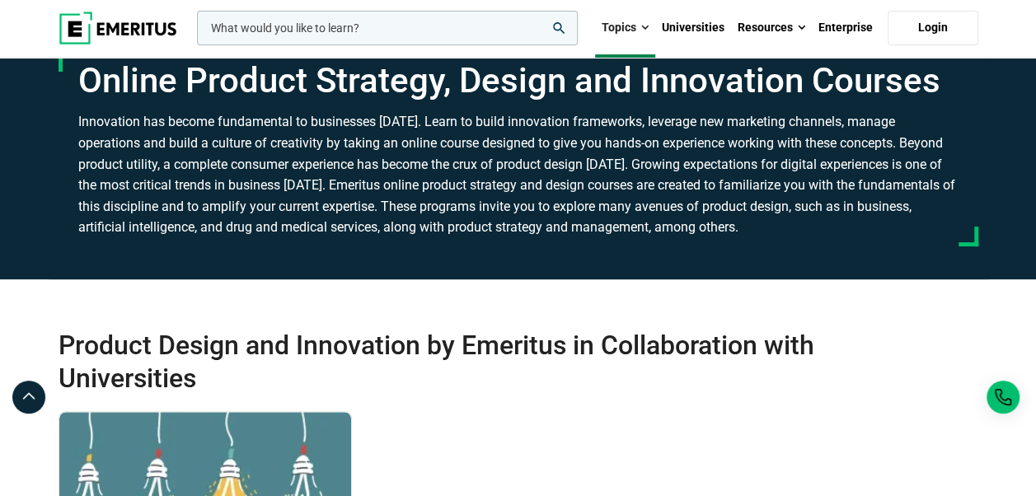
click at [89, 209] on h3 "Innovation has become fundamental to businesses [DATE]. Learn to build innovati…" at bounding box center [518, 174] width 880 height 127
click at [148, 213] on h3 "Innovation has become fundamental to businesses [DATE]. Learn to build innovati…" at bounding box center [518, 174] width 880 height 127
drag, startPoint x: 172, startPoint y: 213, endPoint x: 188, endPoint y: 213, distance: 15.7
click at [173, 213] on h3 "Innovation has become fundamental to businesses [DATE]. Learn to build innovati…" at bounding box center [518, 174] width 880 height 127
click at [207, 214] on h3 "Innovation has become fundamental to businesses [DATE]. Learn to build innovati…" at bounding box center [518, 174] width 880 height 127
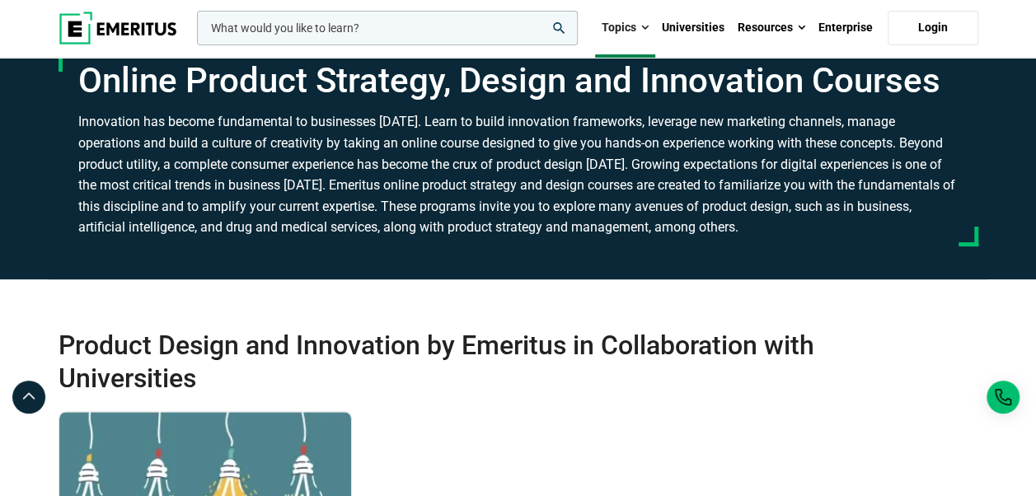
click at [183, 213] on h3 "Innovation has become fundamental to businesses [DATE]. Learn to build innovati…" at bounding box center [518, 174] width 880 height 127
drag, startPoint x: 183, startPoint y: 213, endPoint x: 237, endPoint y: 212, distance: 54.4
click at [184, 213] on h3 "Innovation has become fundamental to businesses [DATE]. Learn to build innovati…" at bounding box center [518, 174] width 880 height 127
drag, startPoint x: 237, startPoint y: 212, endPoint x: 248, endPoint y: 212, distance: 10.7
click at [238, 212] on h3 "Innovation has become fundamental to businesses [DATE]. Learn to build innovati…" at bounding box center [518, 174] width 880 height 127
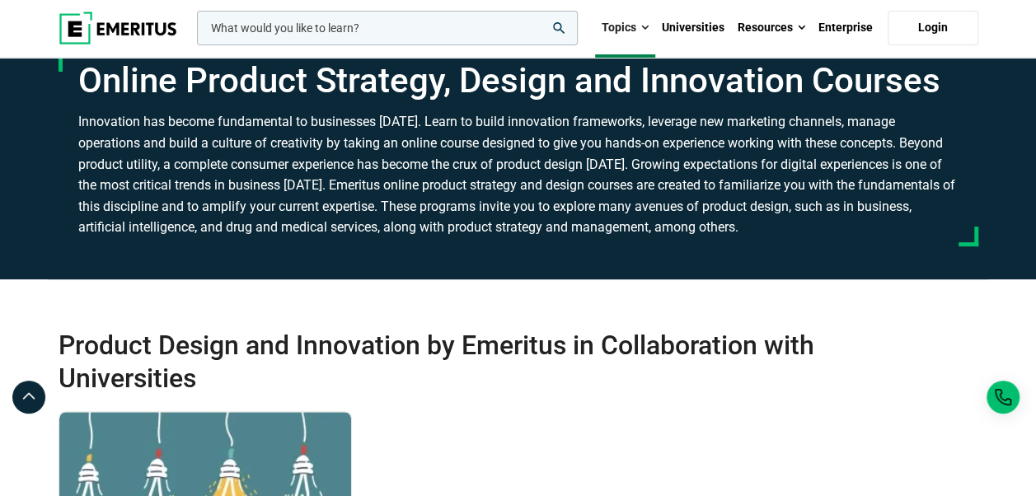
click at [291, 211] on h3 "Innovation has become fundamental to businesses [DATE]. Learn to build innovati…" at bounding box center [518, 174] width 880 height 127
click at [333, 214] on h3 "Innovation has become fundamental to businesses [DATE]. Learn to build innovati…" at bounding box center [518, 174] width 880 height 127
click at [372, 216] on h3 "Innovation has become fundamental to businesses [DATE]. Learn to build innovati…" at bounding box center [518, 174] width 880 height 127
click at [397, 219] on h3 "Innovation has become fundamental to businesses [DATE]. Learn to build innovati…" at bounding box center [518, 174] width 880 height 127
click at [448, 218] on h3 "Innovation has become fundamental to businesses [DATE]. Learn to build innovati…" at bounding box center [518, 174] width 880 height 127
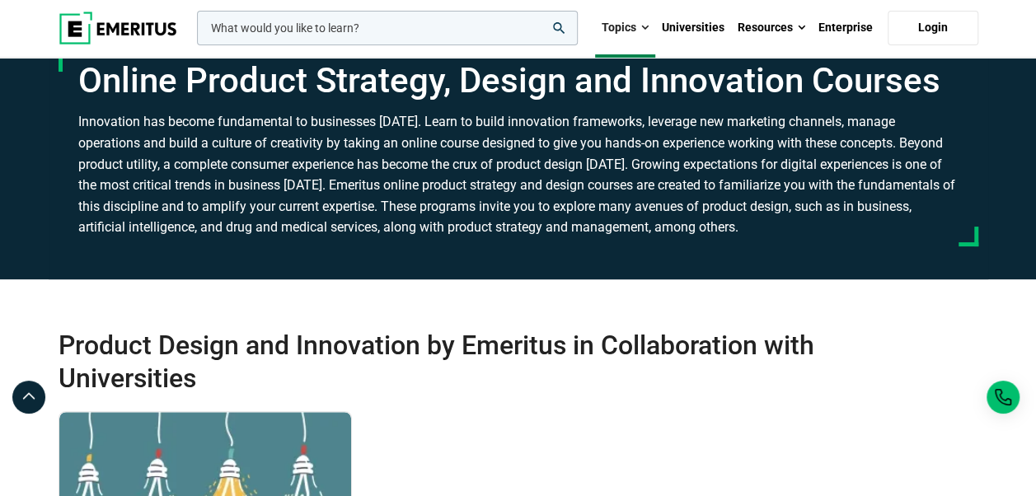
click at [486, 220] on h3 "Innovation has become fundamental to businesses [DATE]. Learn to build innovati…" at bounding box center [518, 174] width 880 height 127
click at [504, 218] on h3 "Innovation has become fundamental to businesses [DATE]. Learn to build innovati…" at bounding box center [518, 174] width 880 height 127
click at [555, 220] on h3 "Innovation has become fundamental to businesses [DATE]. Learn to build innovati…" at bounding box center [518, 174] width 880 height 127
click at [586, 221] on h3 "Innovation has become fundamental to businesses [DATE]. Learn to build innovati…" at bounding box center [518, 174] width 880 height 127
click at [625, 222] on h3 "Innovation has become fundamental to businesses [DATE]. Learn to build innovati…" at bounding box center [518, 174] width 880 height 127
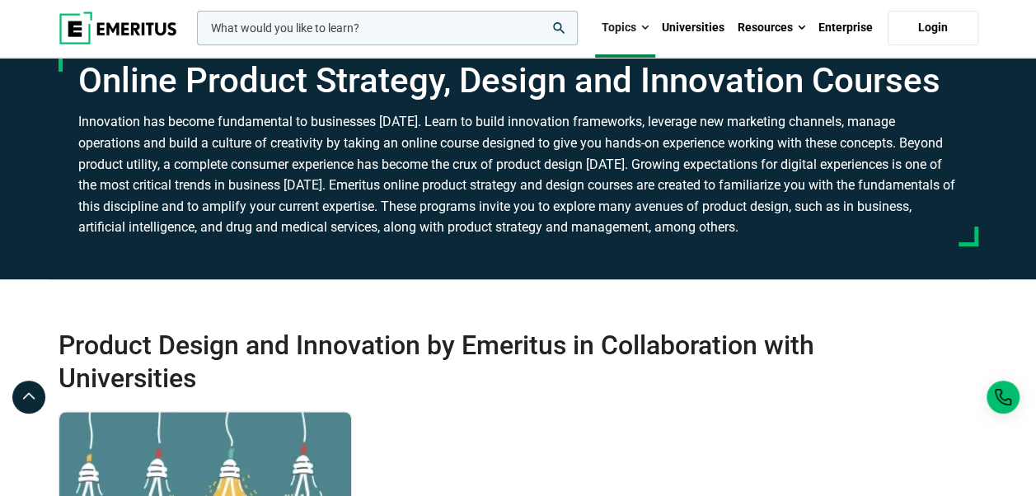
click at [649, 221] on h3 "Innovation has become fundamental to businesses [DATE]. Learn to build innovati…" at bounding box center [518, 174] width 880 height 127
click at [664, 219] on h3 "Innovation has become fundamental to businesses [DATE]. Learn to build innovati…" at bounding box center [518, 174] width 880 height 127
click at [705, 219] on h3 "Innovation has become fundamental to businesses [DATE]. Learn to build innovati…" at bounding box center [518, 174] width 880 height 127
click at [726, 220] on h3 "Innovation has become fundamental to businesses [DATE]. Learn to build innovati…" at bounding box center [518, 174] width 880 height 127
click at [780, 226] on h3 "Innovation has become fundamental to businesses [DATE]. Learn to build innovati…" at bounding box center [518, 174] width 880 height 127
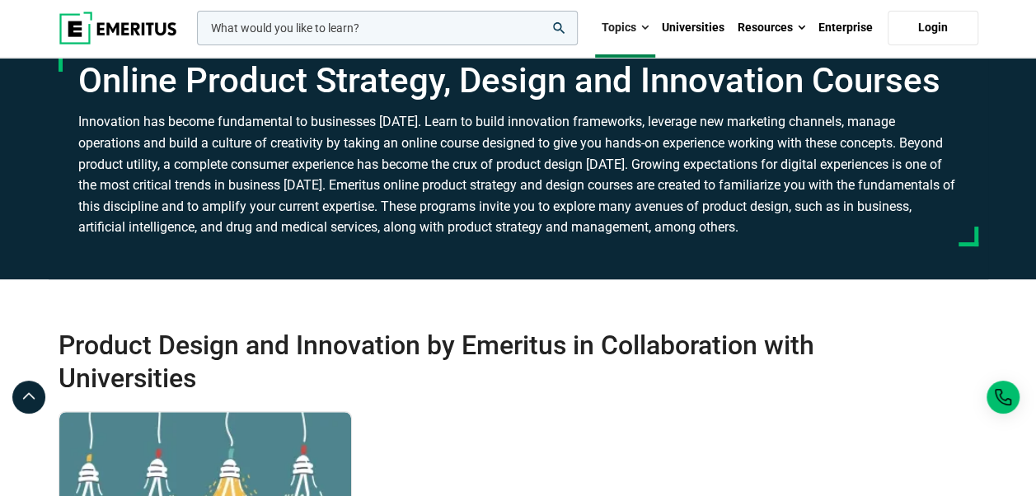
click at [865, 232] on h3 "Innovation has become fundamental to businesses [DATE]. Learn to build innovati…" at bounding box center [518, 174] width 880 height 127
drag, startPoint x: 884, startPoint y: 232, endPoint x: 938, endPoint y: 232, distance: 53.6
click at [887, 232] on h3 "Innovation has become fundamental to businesses [DATE]. Learn to build innovati…" at bounding box center [518, 174] width 880 height 127
click at [938, 232] on h3 "Innovation has become fundamental to businesses [DATE]. Learn to build innovati…" at bounding box center [518, 174] width 880 height 127
click at [948, 232] on h3 "Innovation has become fundamental to businesses [DATE]. Learn to build innovati…" at bounding box center [518, 174] width 880 height 127
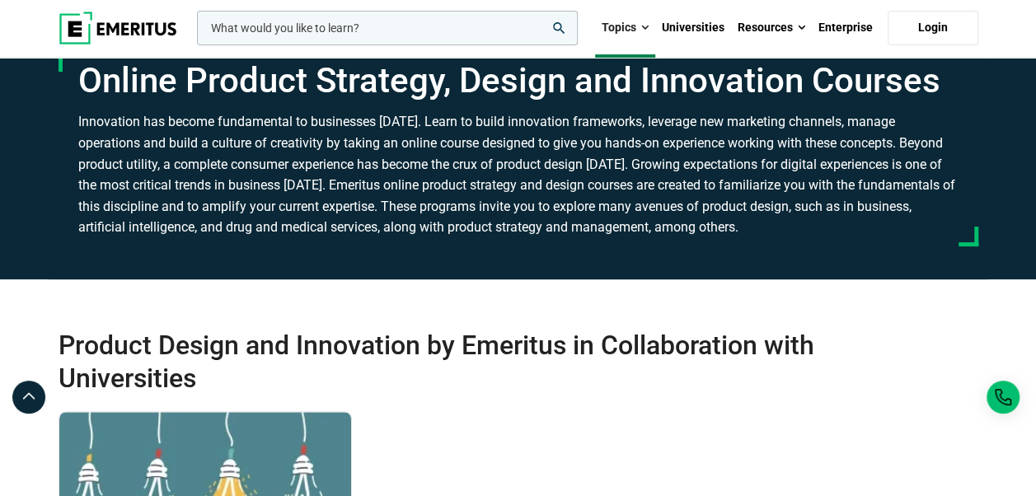
click at [133, 265] on div "Online Product Strategy, Design and Innovation Courses" at bounding box center [519, 149] width 940 height 260
click at [232, 259] on div "Online Product Strategy, Design and Innovation Courses" at bounding box center [519, 149] width 940 height 260
click at [207, 251] on div "Online Product Strategy, Design and Innovation Courses" at bounding box center [519, 149] width 940 height 260
drag, startPoint x: 240, startPoint y: 249, endPoint x: 280, endPoint y: 250, distance: 40.4
click at [241, 249] on div "Online Product Strategy, Design and Innovation Courses" at bounding box center [519, 149] width 940 height 260
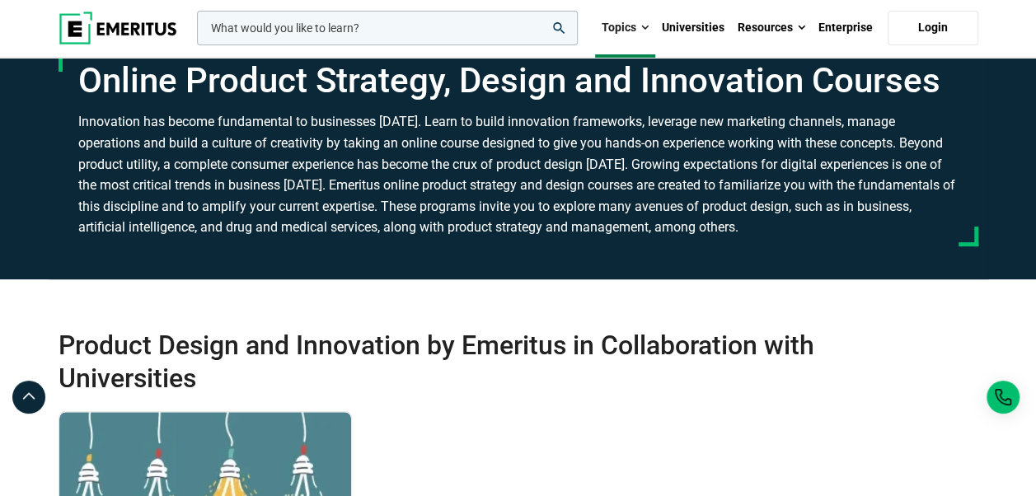
click at [284, 250] on div "Online Product Strategy, Design and Innovation Courses" at bounding box center [519, 149] width 940 height 260
drag, startPoint x: 330, startPoint y: 255, endPoint x: 335, endPoint y: 267, distance: 12.3
click at [332, 255] on div "Online Product Strategy, Design and Innovation Courses" at bounding box center [519, 149] width 940 height 260
drag, startPoint x: 446, startPoint y: 270, endPoint x: 564, endPoint y: 270, distance: 117.9
click at [450, 270] on div "Online Product Strategy, Design and Innovation Courses" at bounding box center [519, 149] width 940 height 260
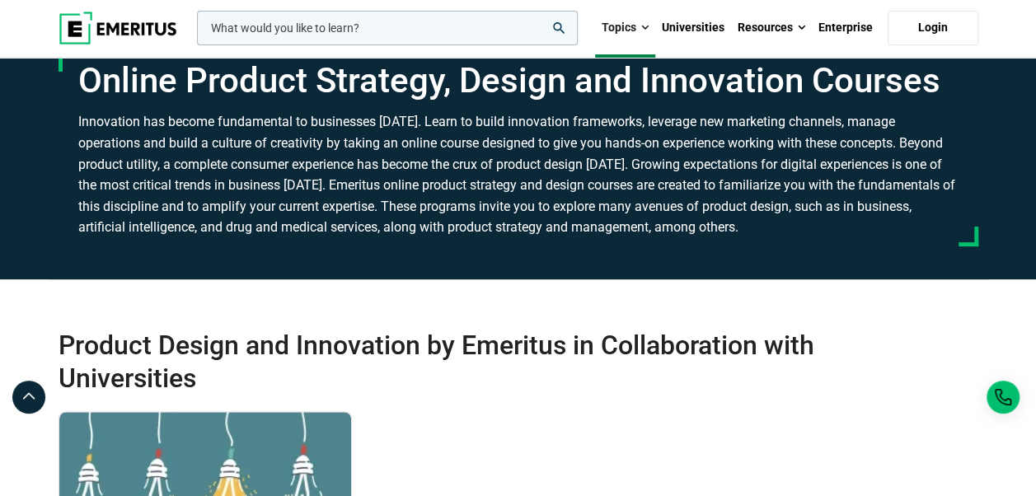
click at [569, 270] on div "Online Product Strategy, Design and Innovation Courses" at bounding box center [519, 149] width 940 height 260
drag, startPoint x: 658, startPoint y: 270, endPoint x: 674, endPoint y: 268, distance: 16.7
click at [663, 269] on div "Online Product Strategy, Design and Innovation Courses" at bounding box center [519, 149] width 940 height 260
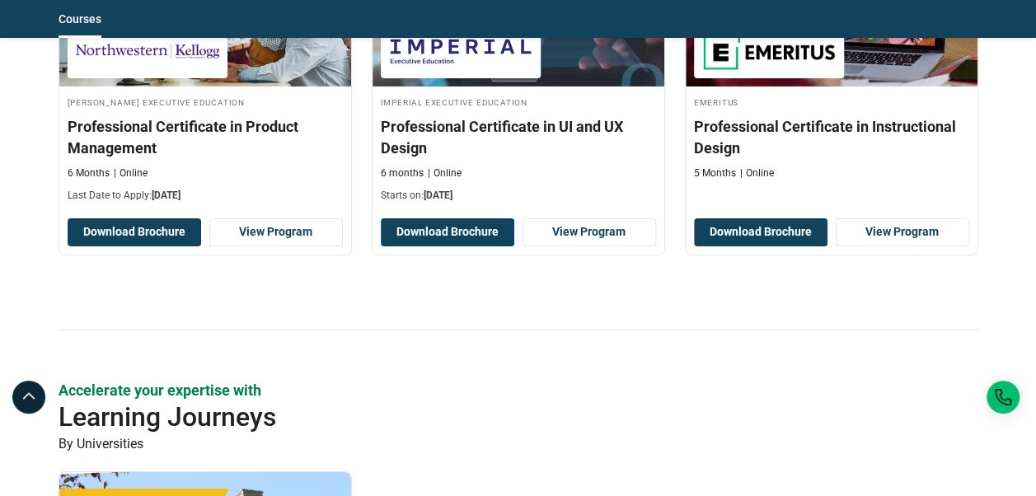
scroll to position [2720, 0]
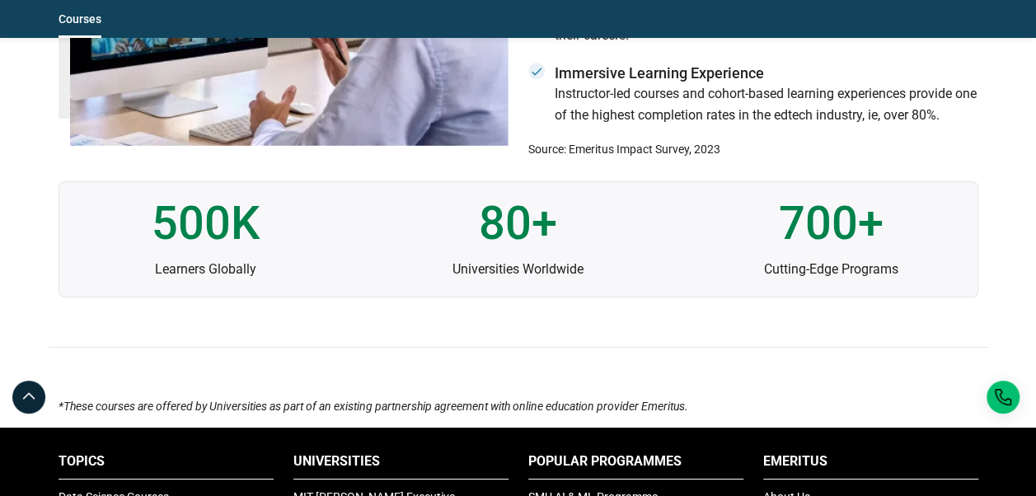
scroll to position [2967, 0]
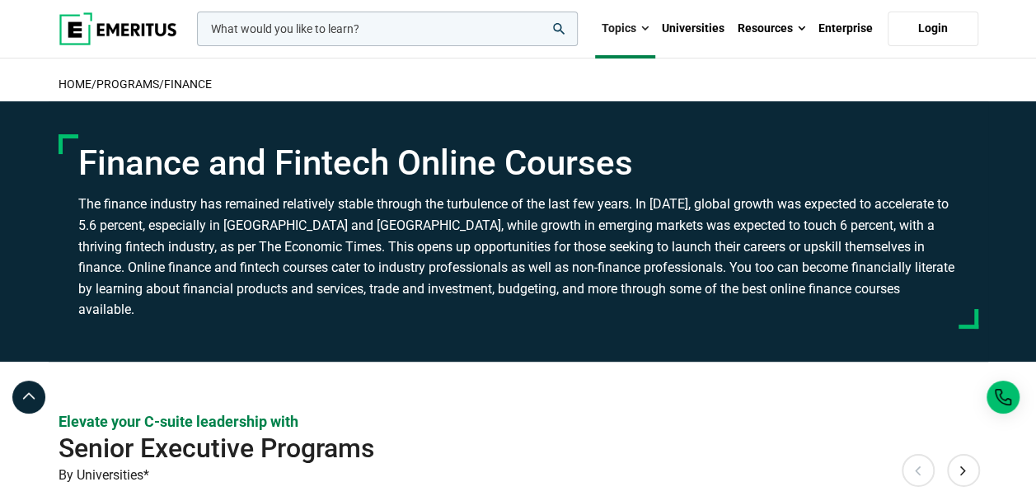
click at [925, 235] on h3 "The finance industry has remained relatively stable through the turbulence of t…" at bounding box center [518, 257] width 880 height 127
click at [122, 279] on h3 "The finance industry has remained relatively stable through the turbulence of t…" at bounding box center [518, 257] width 880 height 127
click at [143, 268] on h3 "The finance industry has remained relatively stable through the turbulence of t…" at bounding box center [518, 257] width 880 height 127
click at [191, 265] on h3 "The finance industry has remained relatively stable through the turbulence of t…" at bounding box center [518, 257] width 880 height 127
drag, startPoint x: 208, startPoint y: 265, endPoint x: 243, endPoint y: 264, distance: 35.4
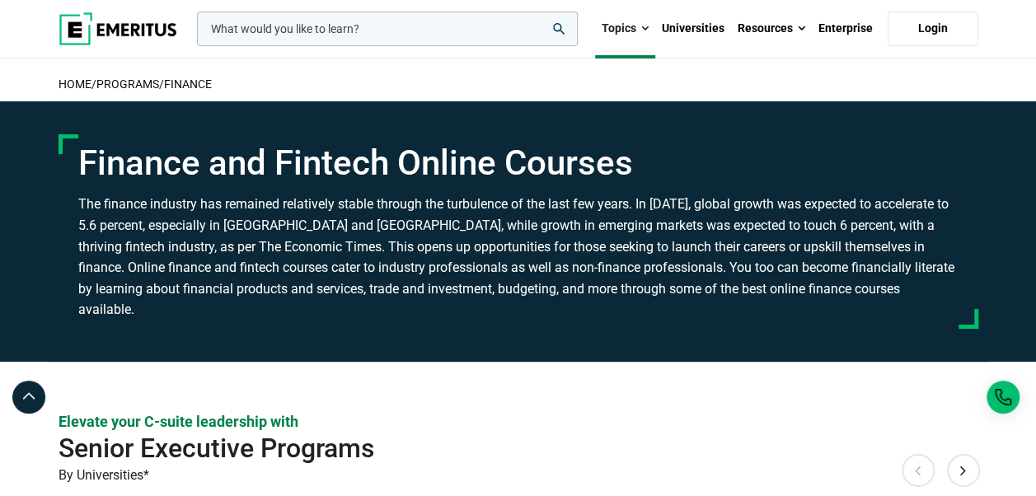
click at [208, 264] on h3 "The finance industry has remained relatively stable through the turbulence of t…" at bounding box center [518, 257] width 880 height 127
drag, startPoint x: 243, startPoint y: 264, endPoint x: 274, endPoint y: 261, distance: 30.6
click at [244, 264] on h3 "The finance industry has remained relatively stable through the turbulence of t…" at bounding box center [518, 257] width 880 height 127
click at [274, 261] on h3 "The finance industry has remained relatively stable through the turbulence of t…" at bounding box center [518, 257] width 880 height 127
drag, startPoint x: 309, startPoint y: 264, endPoint x: 326, endPoint y: 264, distance: 16.5
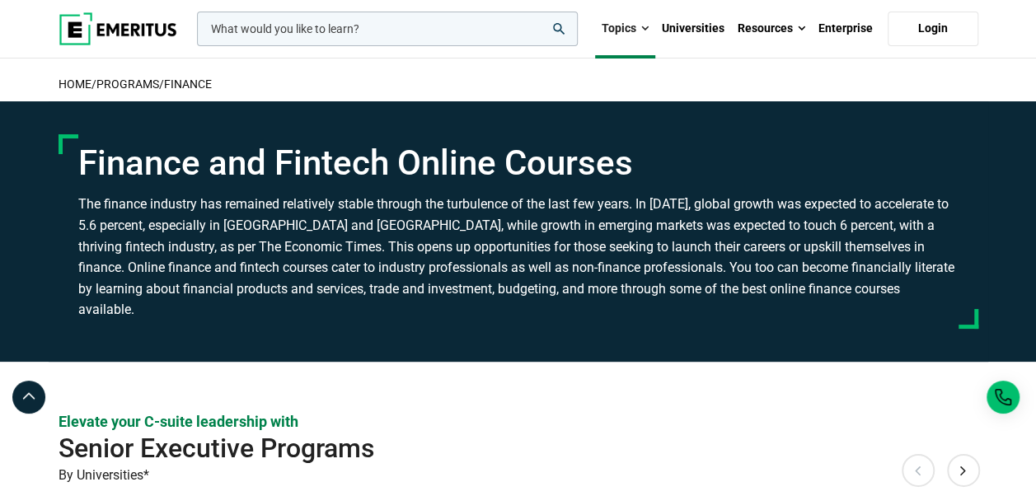
click at [310, 264] on h3 "The finance industry has remained relatively stable through the turbulence of t…" at bounding box center [518, 257] width 880 height 127
click at [338, 263] on h3 "The finance industry has remained relatively stable through the turbulence of t…" at bounding box center [518, 257] width 880 height 127
click at [358, 262] on h3 "The finance industry has remained relatively stable through the turbulence of t…" at bounding box center [518, 257] width 880 height 127
click at [379, 260] on h3 "The finance industry has remained relatively stable through the turbulence of t…" at bounding box center [518, 257] width 880 height 127
click at [392, 259] on h3 "The finance industry has remained relatively stable through the turbulence of t…" at bounding box center [518, 257] width 880 height 127
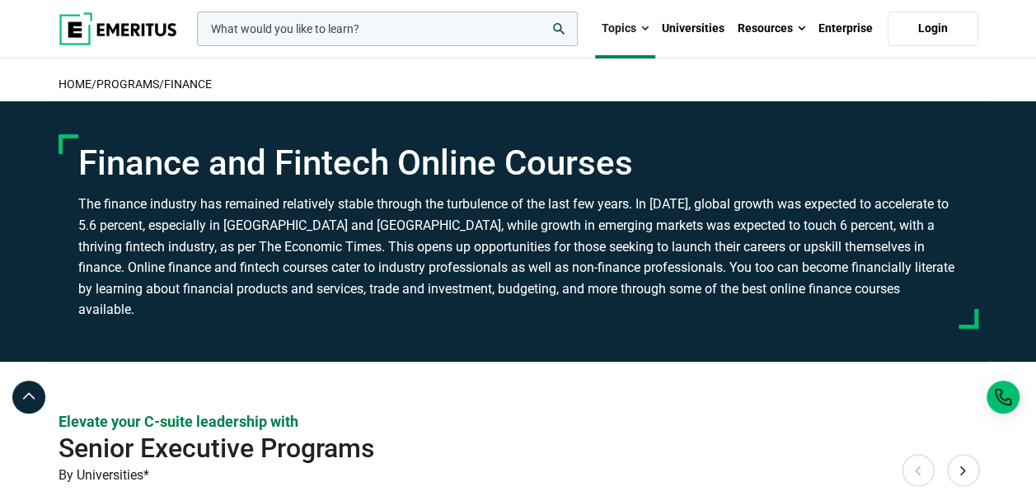
drag, startPoint x: 428, startPoint y: 259, endPoint x: 442, endPoint y: 259, distance: 14.0
click at [429, 259] on h3 "The finance industry has remained relatively stable through the turbulence of t…" at bounding box center [518, 257] width 880 height 127
click at [446, 259] on h3 "The finance industry has remained relatively stable through the turbulence of t…" at bounding box center [518, 257] width 880 height 127
drag, startPoint x: 446, startPoint y: 259, endPoint x: 472, endPoint y: 251, distance: 27.6
click at [472, 251] on h3 "The finance industry has remained relatively stable through the turbulence of t…" at bounding box center [518, 257] width 880 height 127
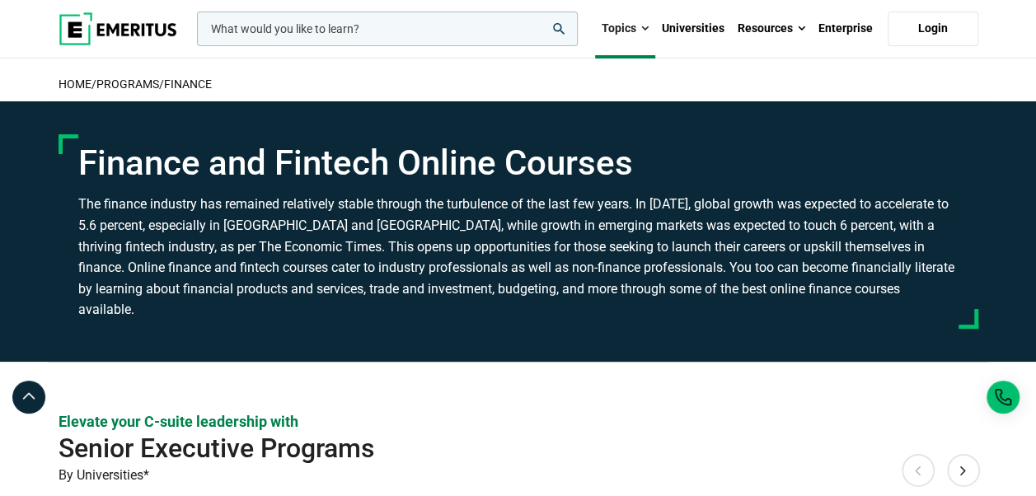
drag, startPoint x: 534, startPoint y: 251, endPoint x: 611, endPoint y: 252, distance: 76.7
click at [537, 251] on h3 "The finance industry has remained relatively stable through the turbulence of t…" at bounding box center [518, 257] width 880 height 127
click at [612, 252] on h3 "The finance industry has remained relatively stable through the turbulence of t…" at bounding box center [518, 257] width 880 height 127
click at [642, 252] on h3 "The finance industry has remained relatively stable through the turbulence of t…" at bounding box center [518, 257] width 880 height 127
drag, startPoint x: 696, startPoint y: 254, endPoint x: 708, endPoint y: 255, distance: 11.6
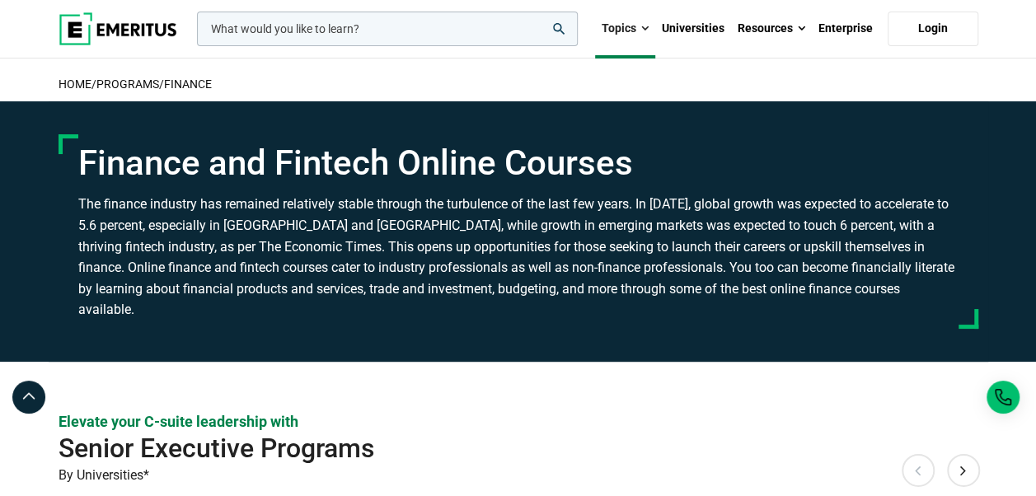
click at [705, 255] on h3 "The finance industry has remained relatively stable through the turbulence of t…" at bounding box center [518, 257] width 880 height 127
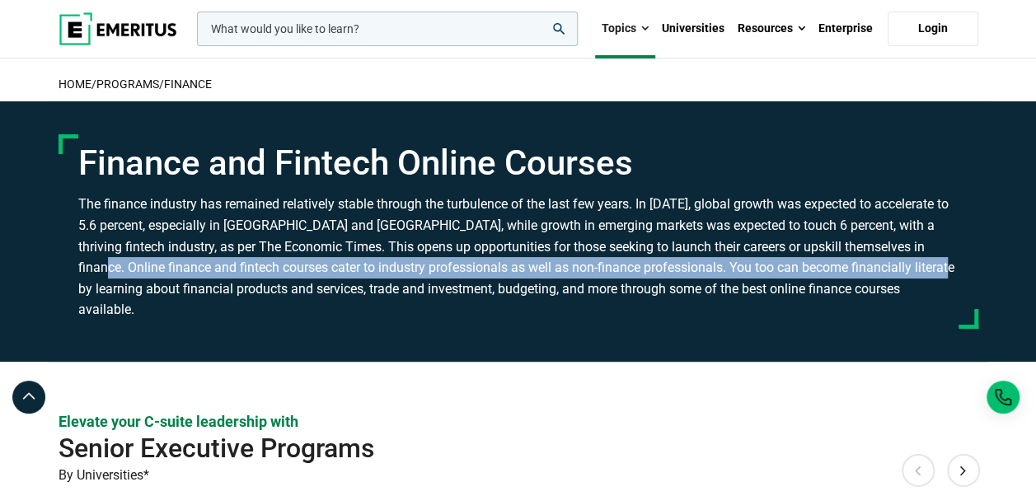
drag, startPoint x: 708, startPoint y: 255, endPoint x: 793, endPoint y: 257, distance: 84.9
click at [793, 257] on h3 "The finance industry has remained relatively stable through the turbulence of t…" at bounding box center [518, 257] width 880 height 127
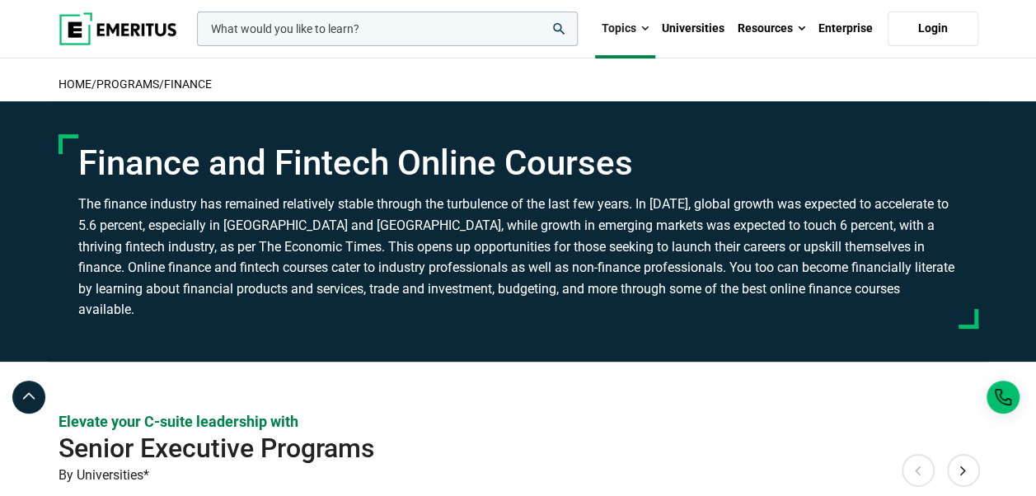
drag, startPoint x: 793, startPoint y: 257, endPoint x: 930, endPoint y: 255, distance: 137.7
click at [900, 257] on h3 "The finance industry has remained relatively stable through the turbulence of t…" at bounding box center [518, 257] width 880 height 127
click at [124, 265] on h3 "The finance industry has remained relatively stable through the turbulence of t…" at bounding box center [518, 257] width 880 height 127
click at [139, 274] on h3 "The finance industry has remained relatively stable through the turbulence of t…" at bounding box center [518, 257] width 880 height 127
click at [190, 275] on h3 "The finance industry has remained relatively stable through the turbulence of t…" at bounding box center [518, 257] width 880 height 127
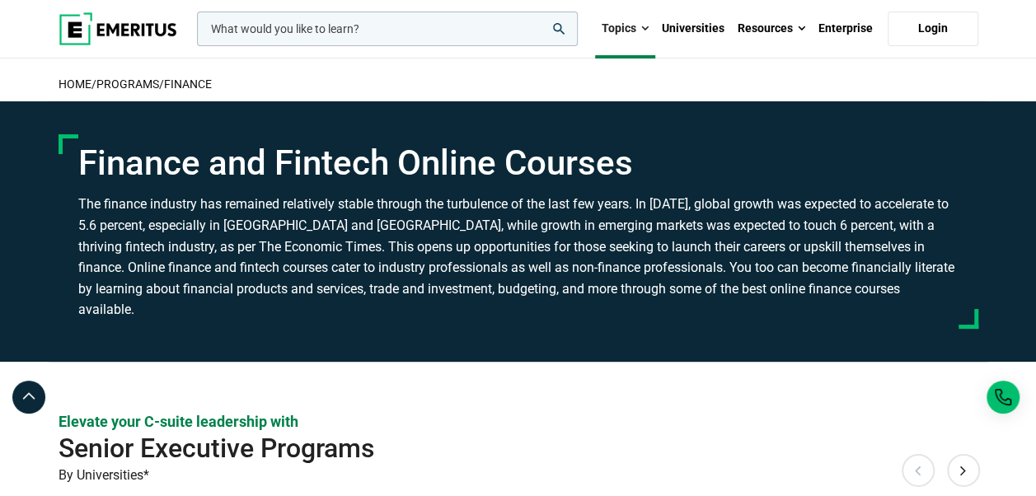
click at [219, 277] on h3 "The finance industry has remained relatively stable through the turbulence of t…" at bounding box center [518, 257] width 880 height 127
click at [257, 277] on h3 "The finance industry has remained relatively stable through the turbulence of t…" at bounding box center [518, 257] width 880 height 127
drag, startPoint x: 316, startPoint y: 279, endPoint x: 364, endPoint y: 279, distance: 47.8
click at [316, 279] on h3 "The finance industry has remained relatively stable through the turbulence of t…" at bounding box center [518, 257] width 880 height 127
click at [364, 279] on h3 "The finance industry has remained relatively stable through the turbulence of t…" at bounding box center [518, 257] width 880 height 127
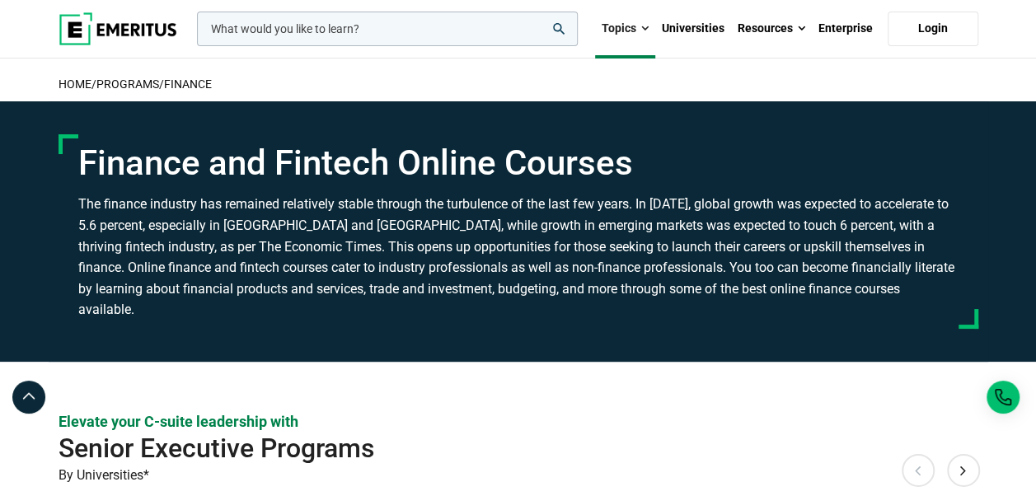
click at [420, 278] on h3 "The finance industry has remained relatively stable through the turbulence of t…" at bounding box center [518, 257] width 880 height 127
click at [523, 280] on h3 "The finance industry has remained relatively stable through the turbulence of t…" at bounding box center [518, 257] width 880 height 127
click at [659, 284] on h3 "The finance industry has remained relatively stable through the turbulence of t…" at bounding box center [518, 257] width 880 height 127
click at [781, 285] on h3 "The finance industry has remained relatively stable through the turbulence of t…" at bounding box center [518, 257] width 880 height 127
click at [863, 287] on h3 "The finance industry has remained relatively stable through the turbulence of t…" at bounding box center [518, 257] width 880 height 127
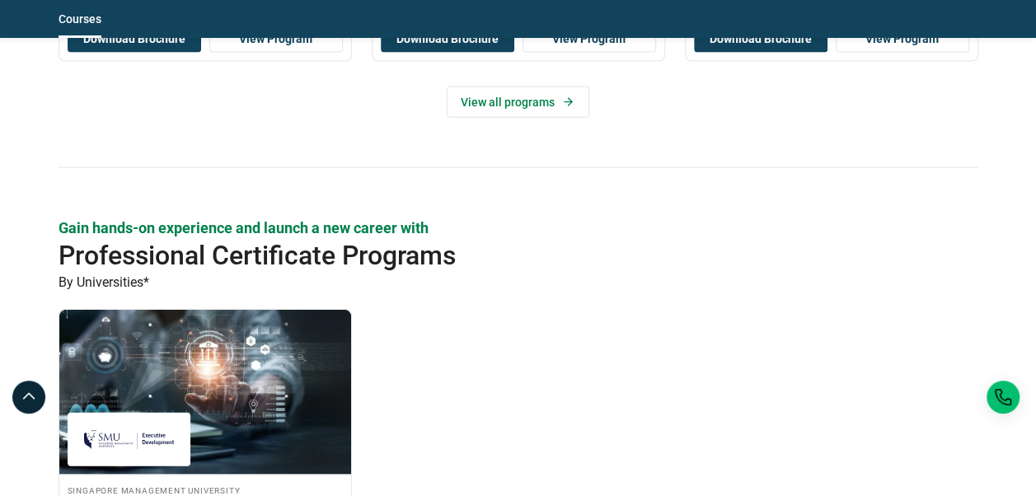
scroll to position [1648, 0]
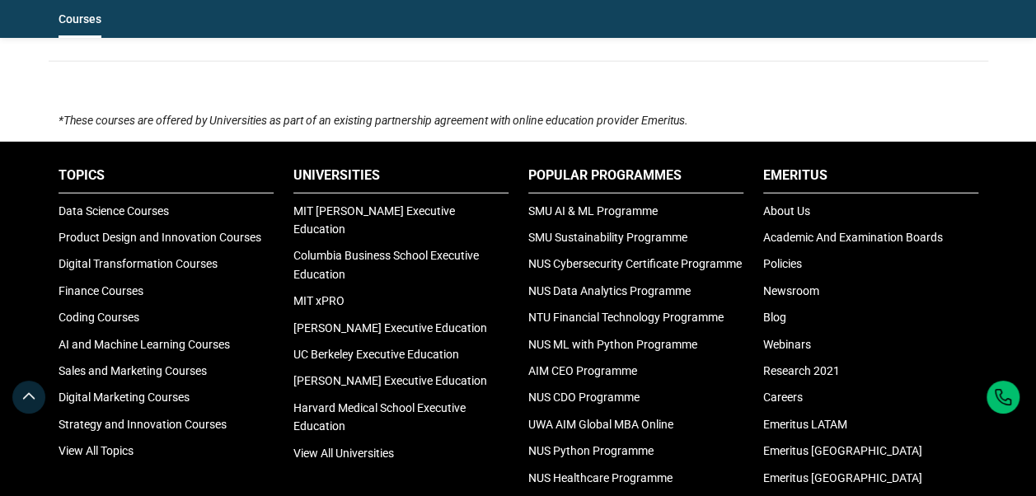
scroll to position [1648, 0]
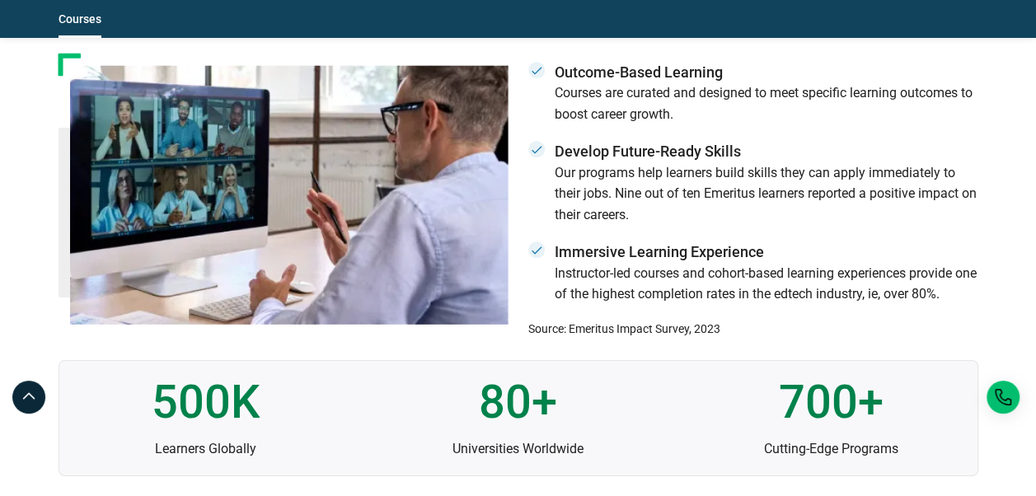
scroll to position [2802, 0]
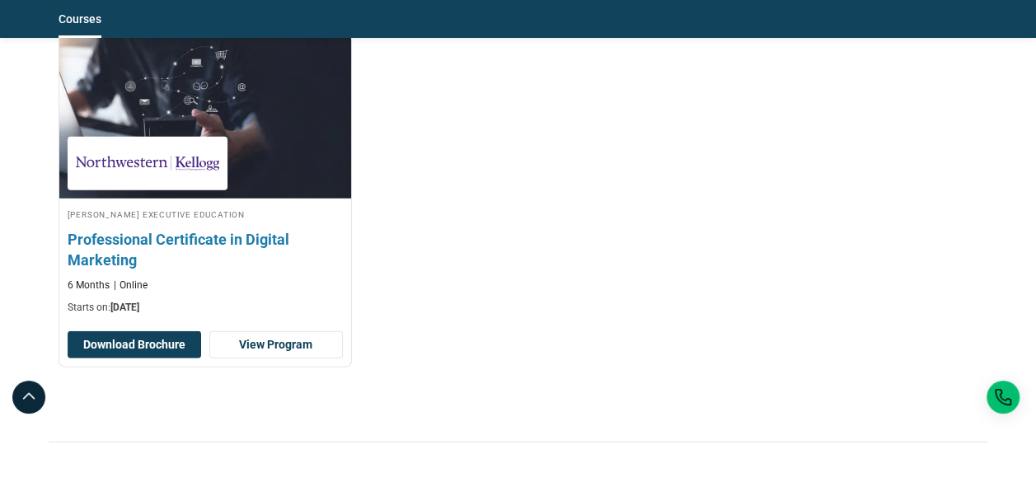
scroll to position [1978, 0]
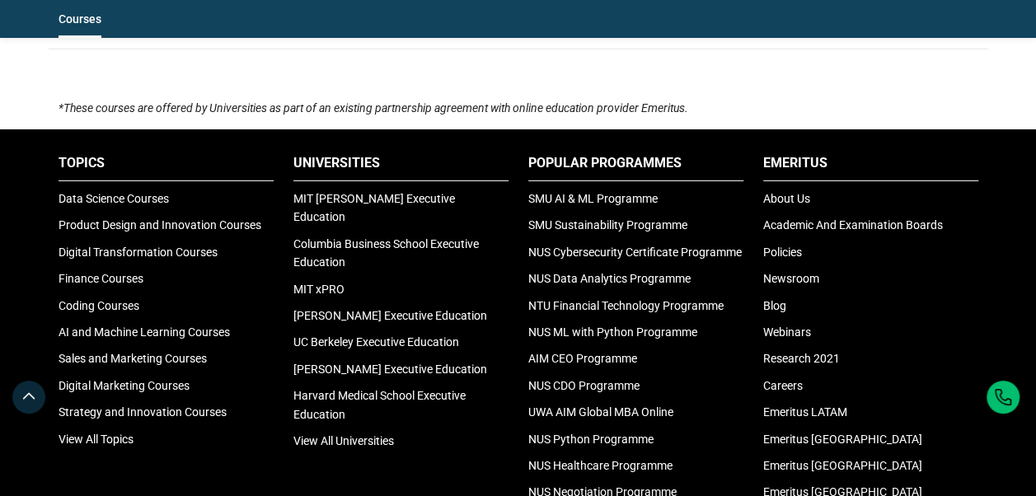
scroll to position [2637, 0]
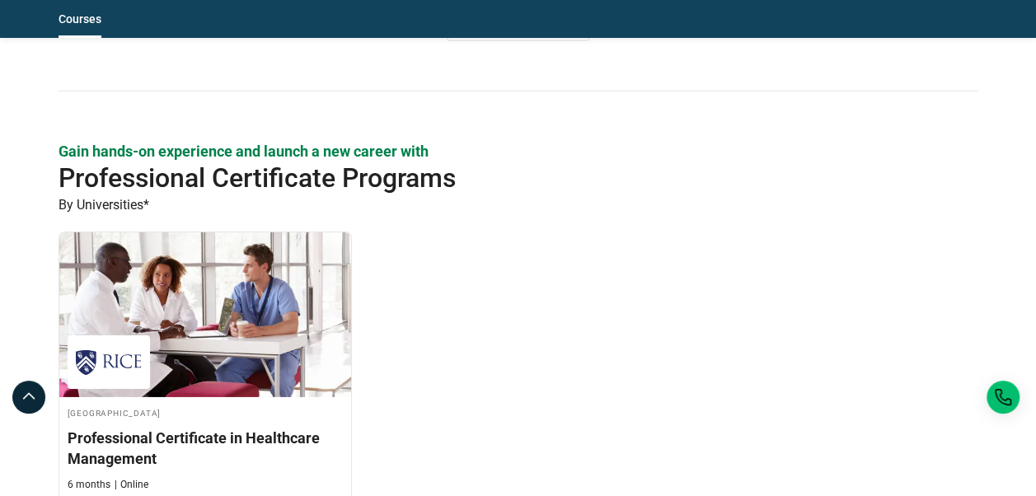
scroll to position [2720, 0]
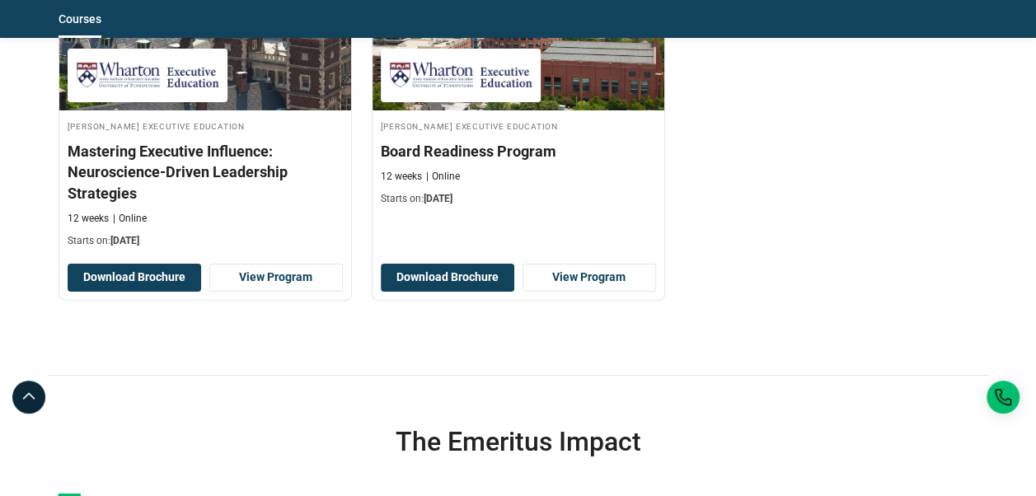
scroll to position [2802, 0]
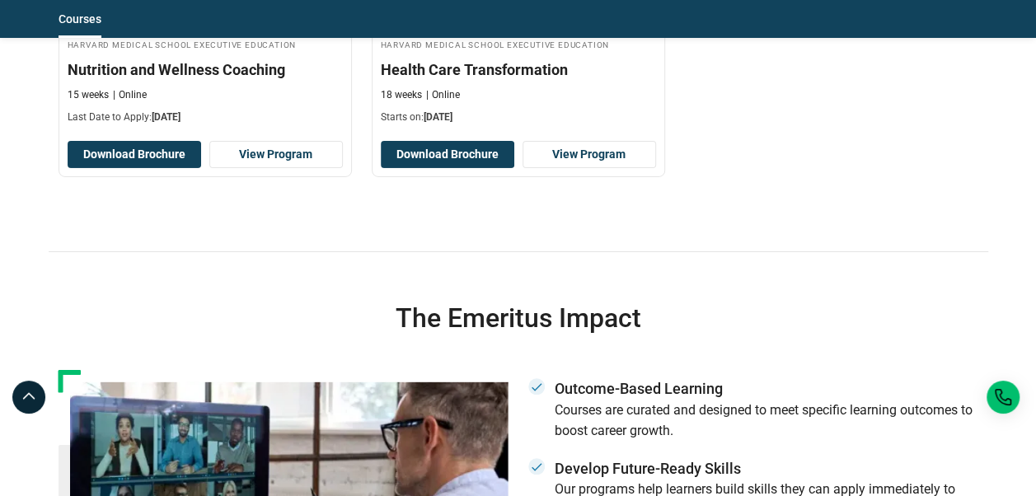
scroll to position [2885, 0]
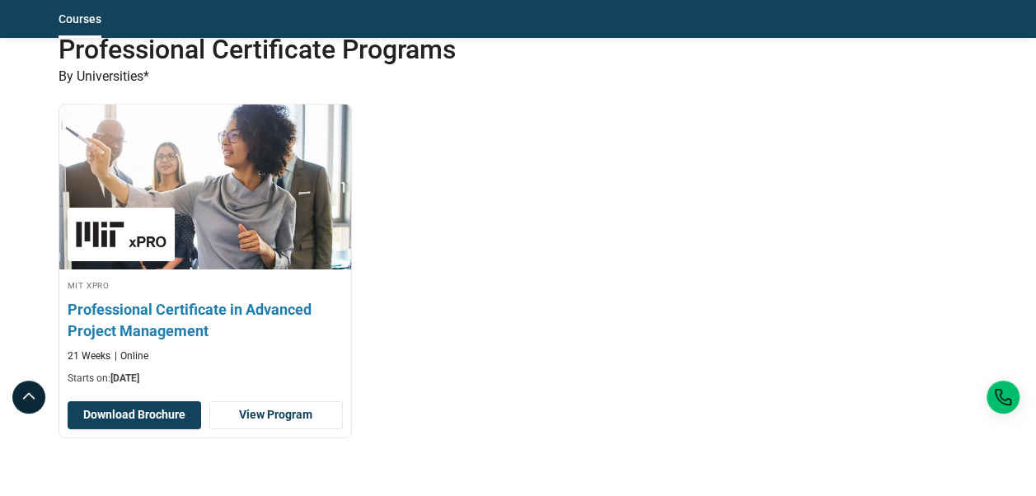
scroll to position [2473, 0]
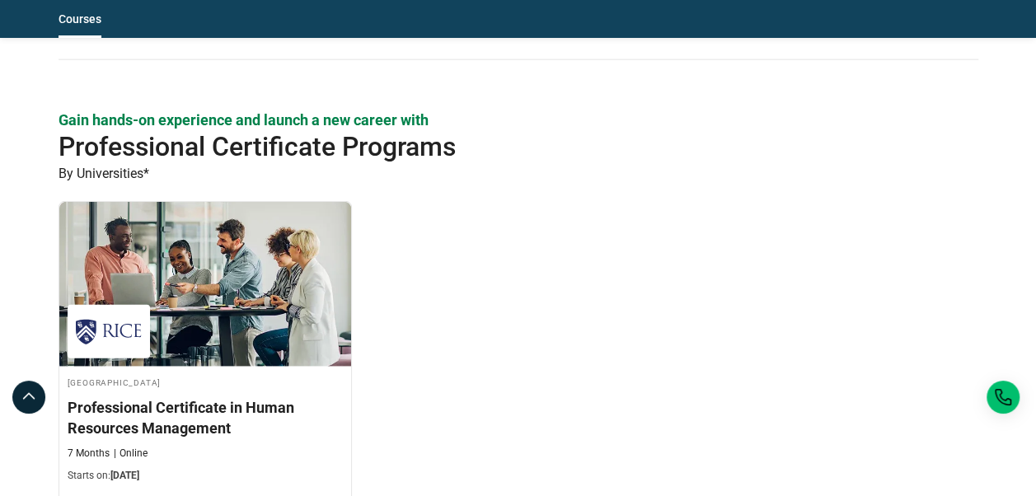
scroll to position [2060, 0]
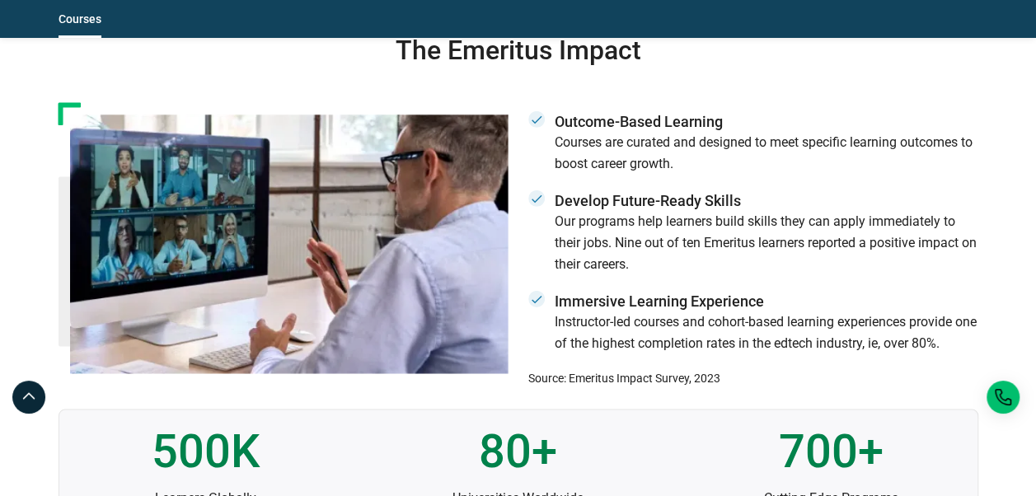
scroll to position [1896, 0]
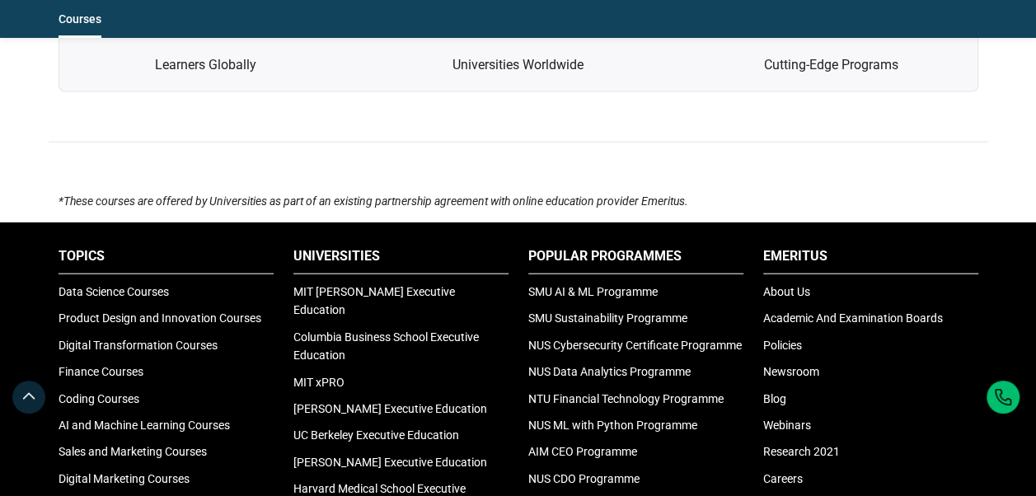
scroll to position [2225, 0]
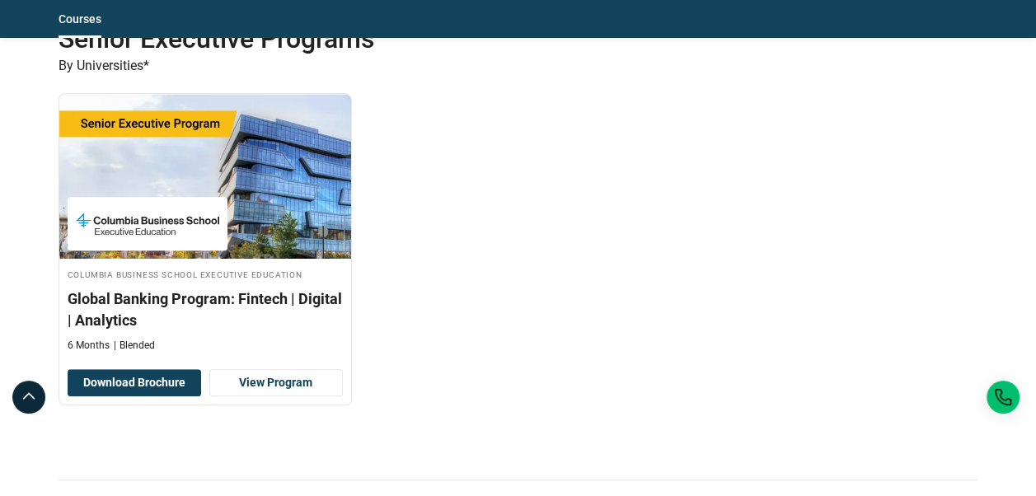
scroll to position [247, 0]
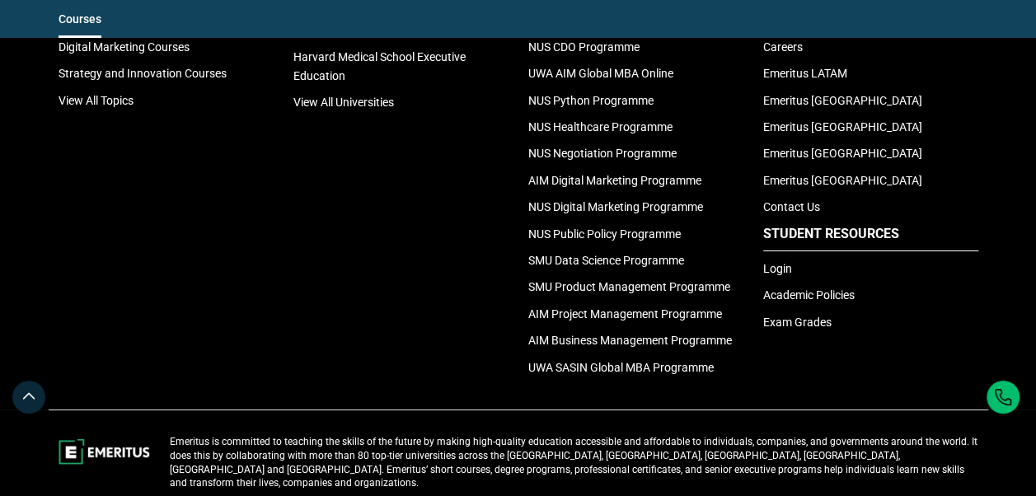
scroll to position [2654, 0]
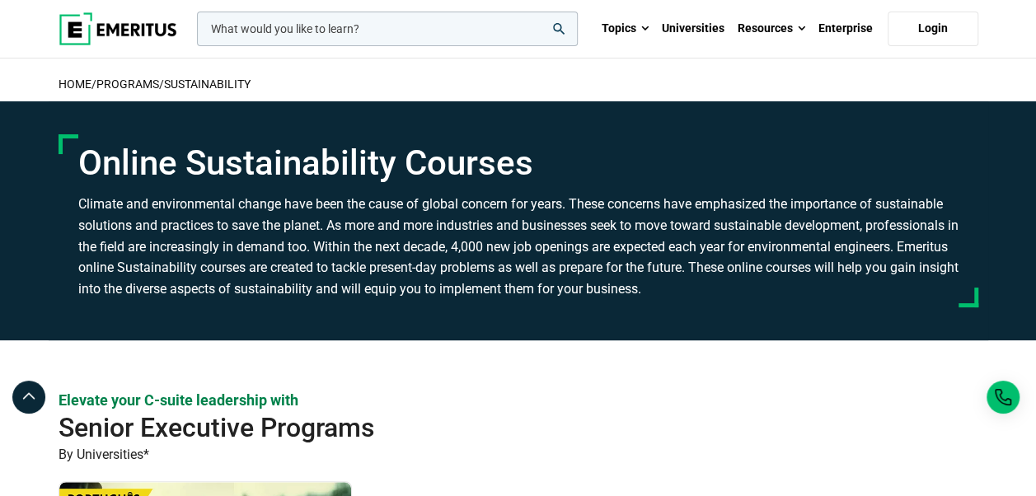
drag, startPoint x: 0, startPoint y: 0, endPoint x: 423, endPoint y: 232, distance: 482.5
click at [423, 232] on h3 "Climate and environmental change have been the cause of global concern for year…" at bounding box center [518, 246] width 880 height 105
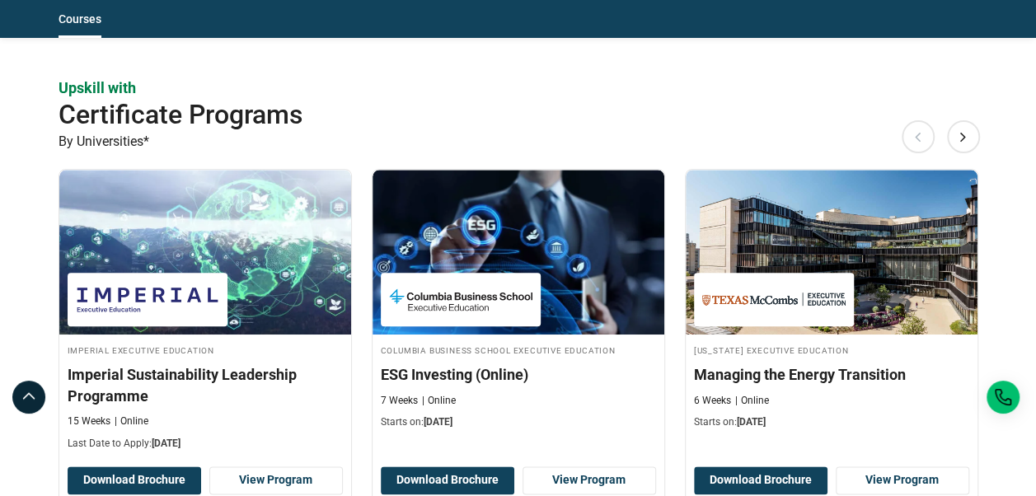
scroll to position [577, 0]
